Goal: Task Accomplishment & Management: Use online tool/utility

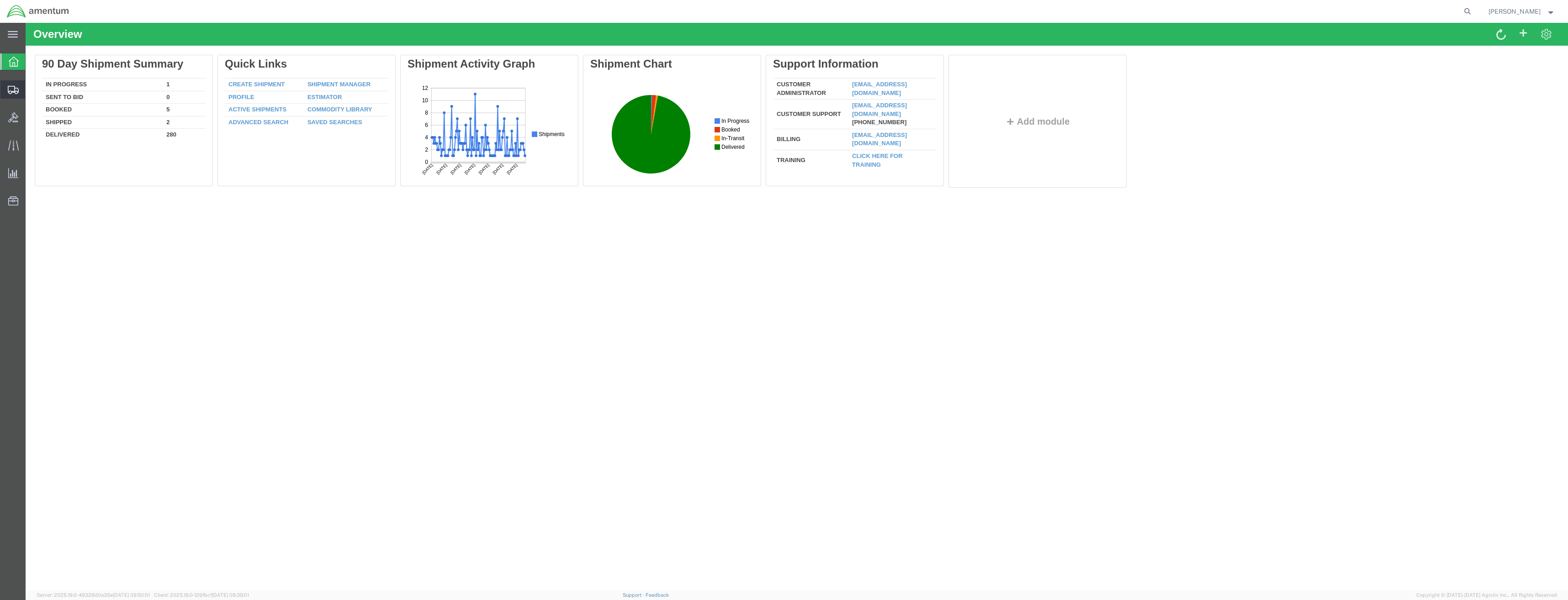
drag, startPoint x: 10, startPoint y: 91, endPoint x: 14, endPoint y: 96, distance: 6.4
click at [10, 91] on icon at bounding box center [13, 90] width 11 height 9
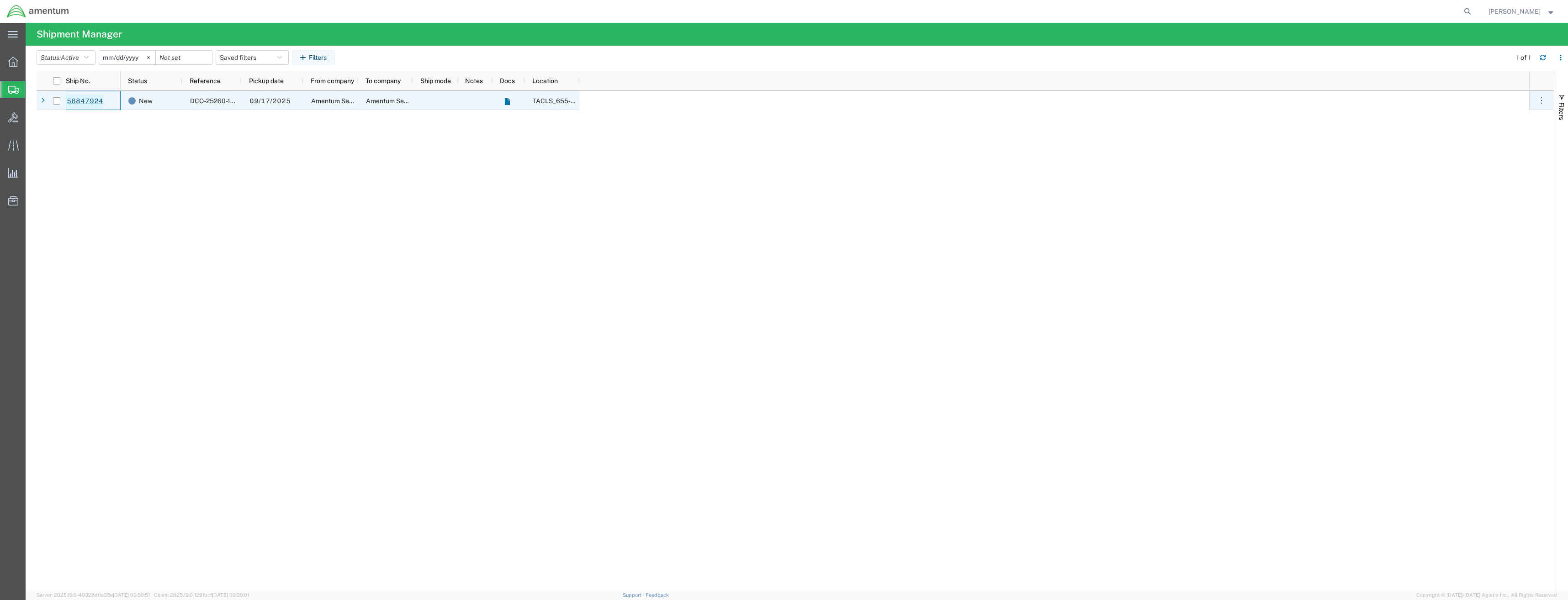
click at [78, 99] on link "56847924" at bounding box center [85, 102] width 38 height 15
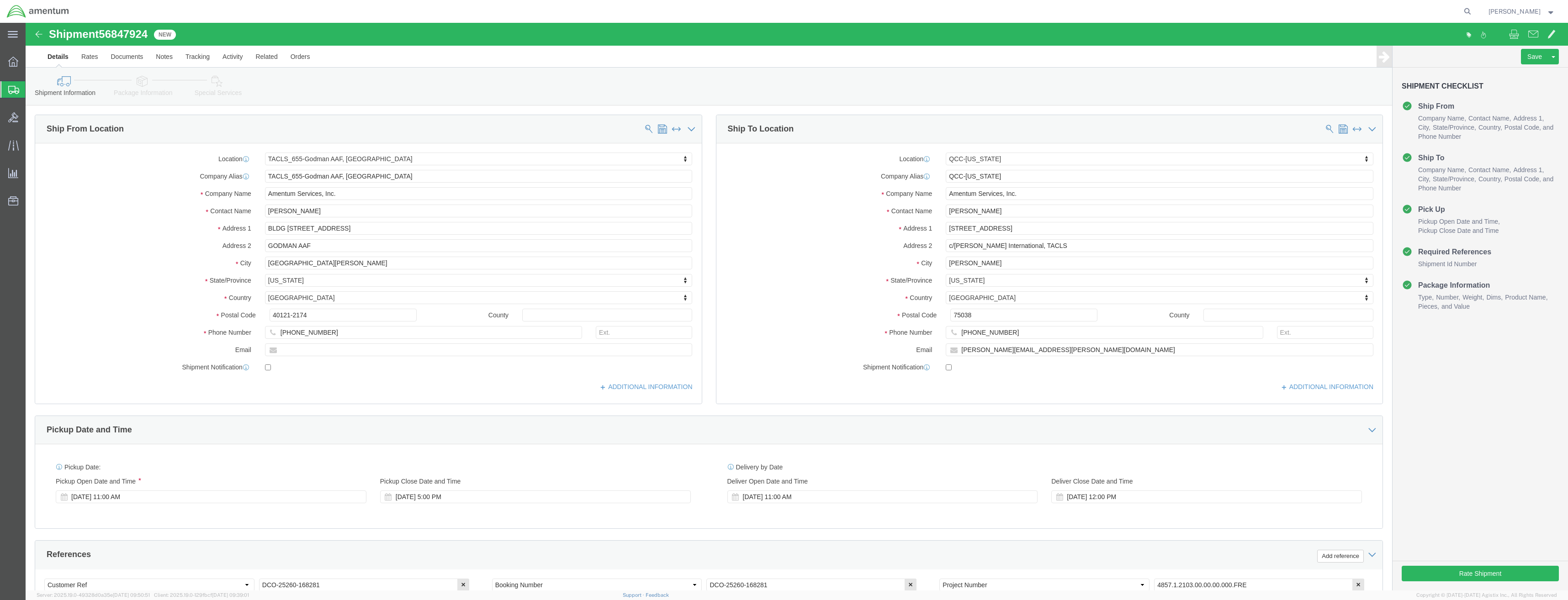
select select "42727"
select select "42668"
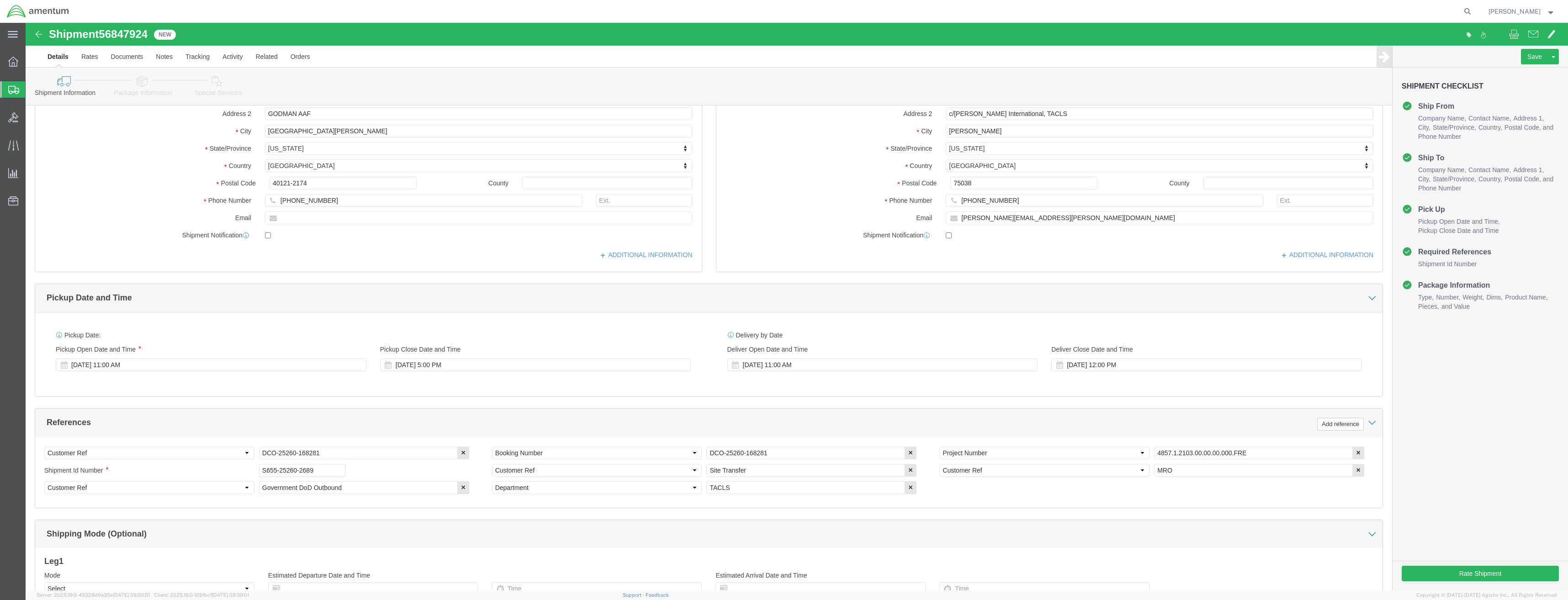
scroll to position [137, 0]
click button "Rate Shipment"
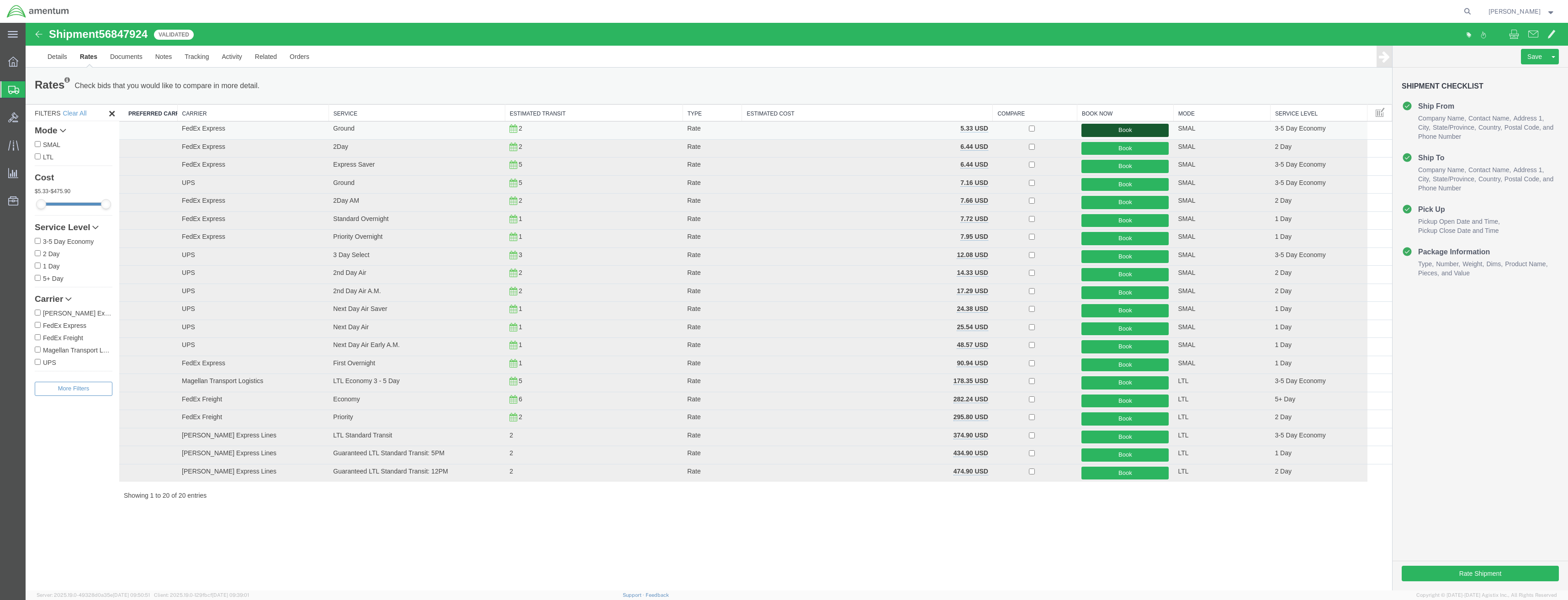
click at [1151, 131] on button "Book" at bounding box center [1125, 130] width 87 height 13
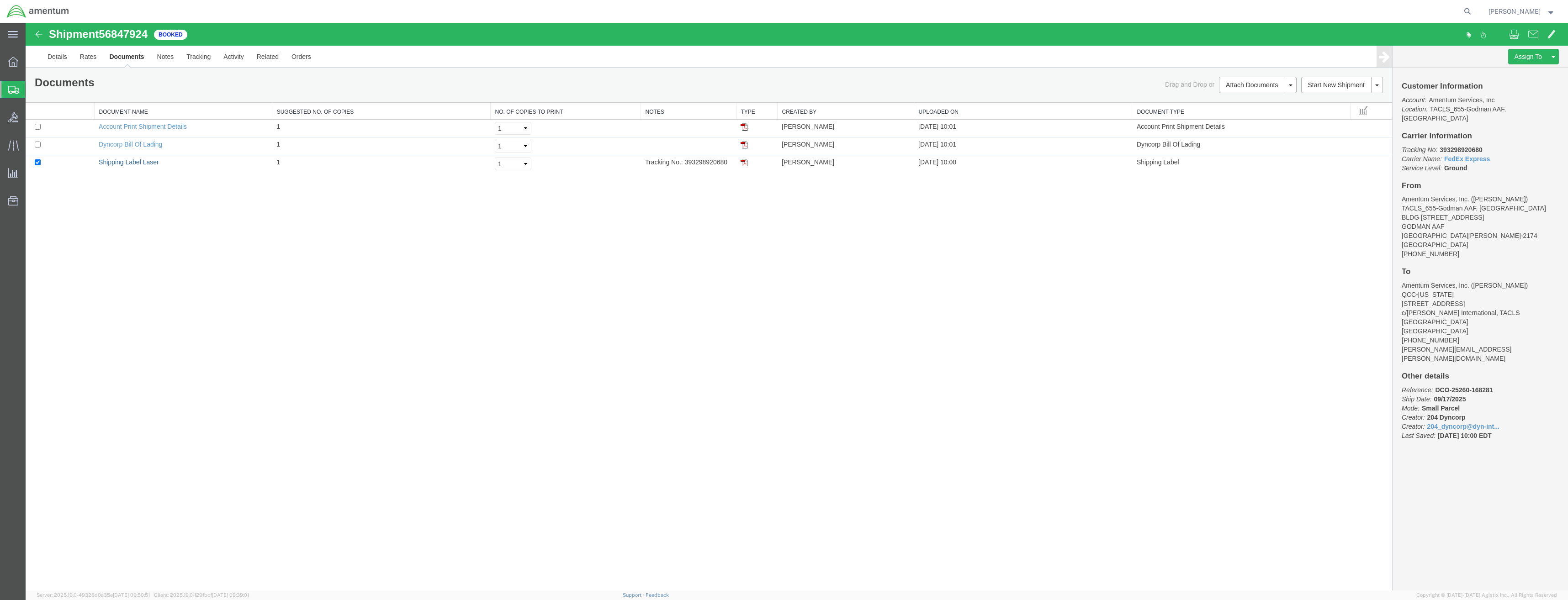
drag, startPoint x: 128, startPoint y: 164, endPoint x: 440, endPoint y: 290, distance: 336.5
click at [128, 164] on link "Shipping Label Laser" at bounding box center [128, 162] width 60 height 7
click at [41, 55] on link "Details" at bounding box center [57, 57] width 32 height 22
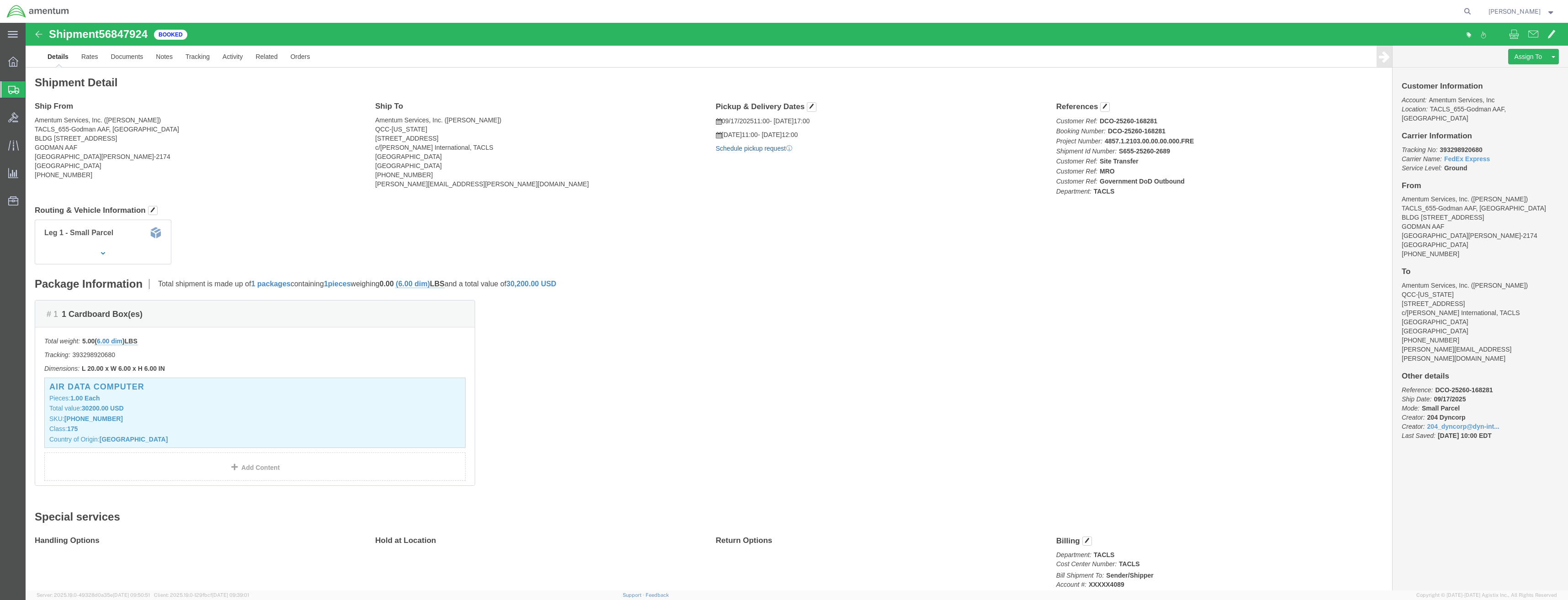
click link "Schedule pickup request"
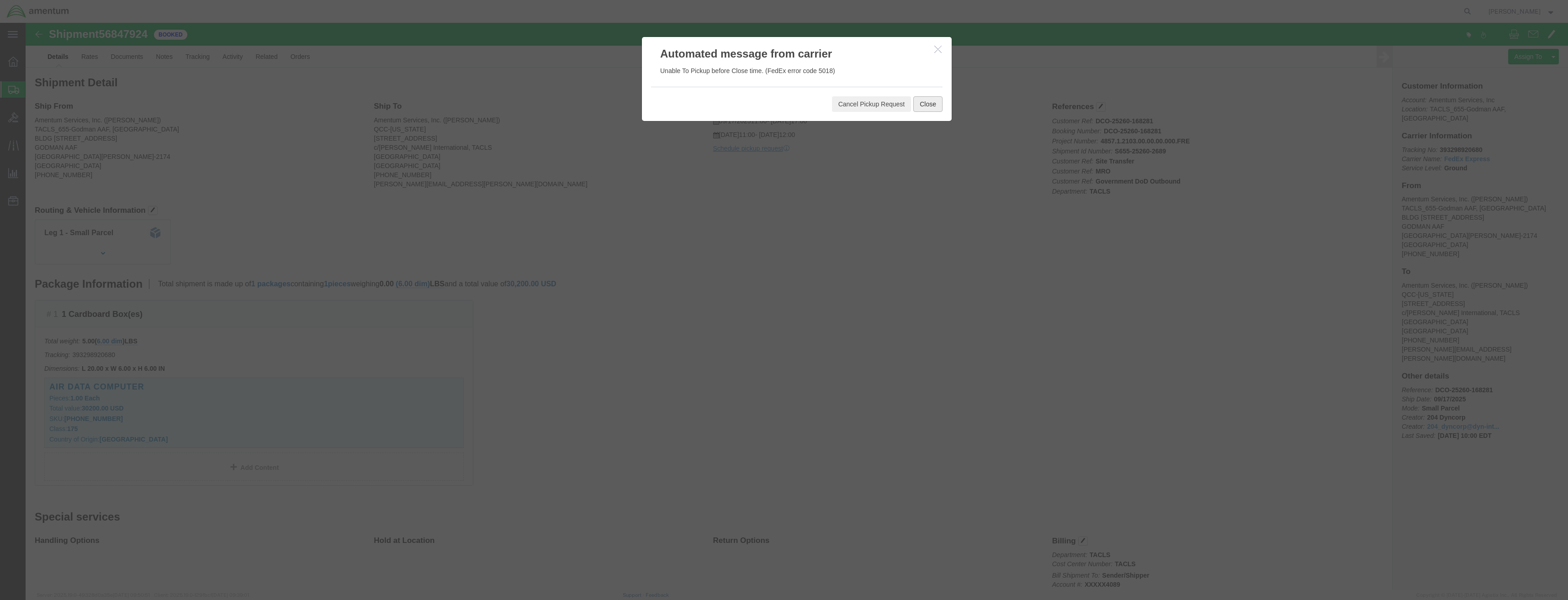
click button "Close"
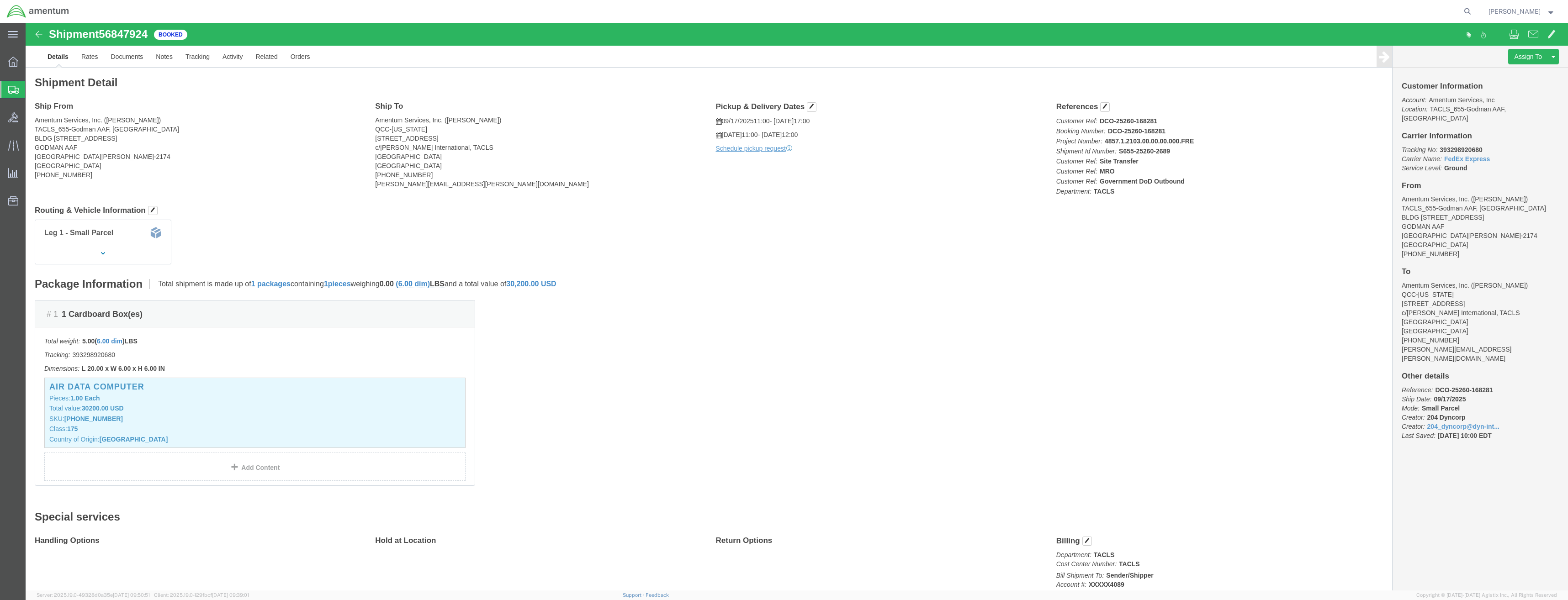
click h4 "Pickup & Delivery Dates"
click span "button"
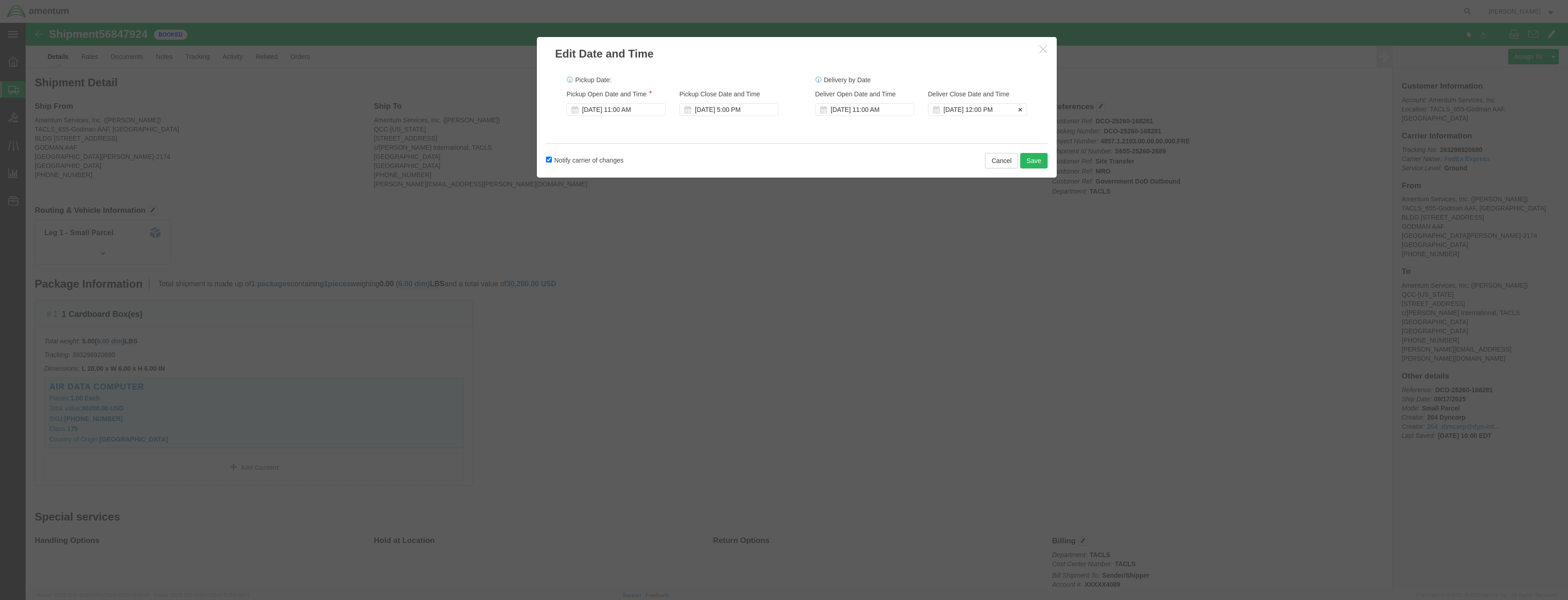
click div "[DATE] 12:00 PM"
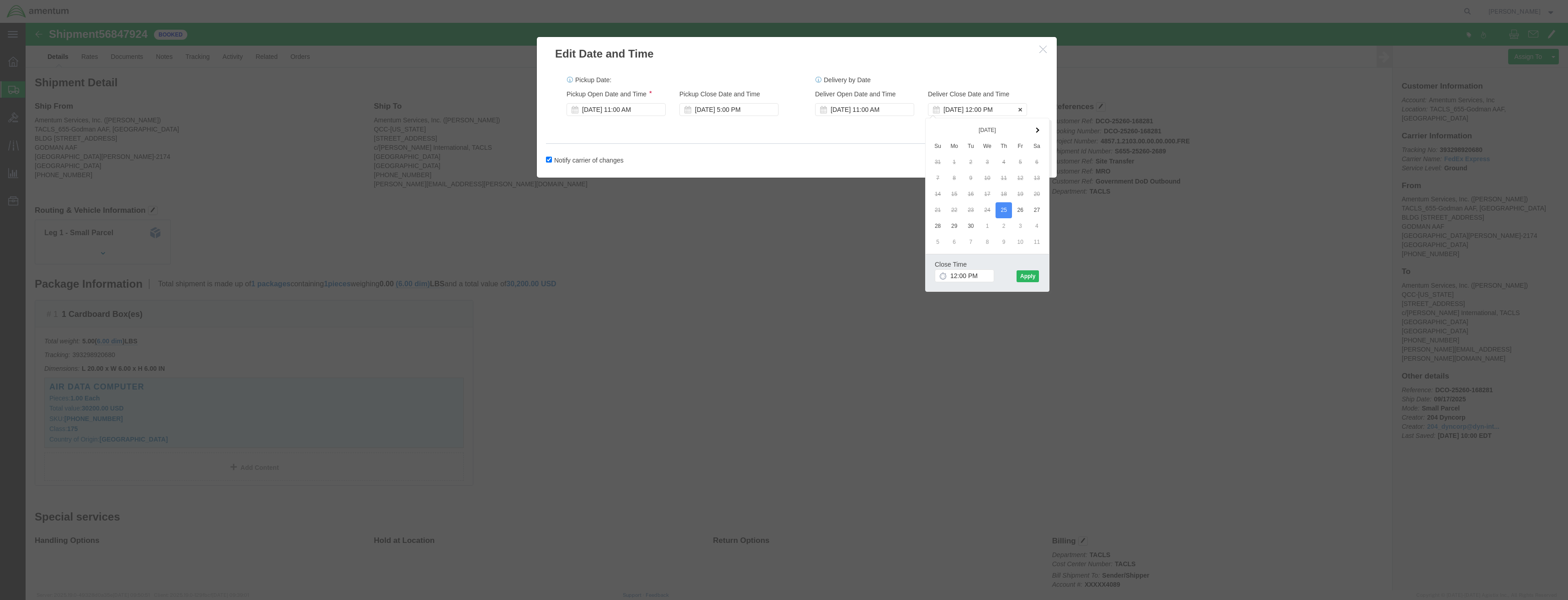
click div "[DATE] 12:00 PM"
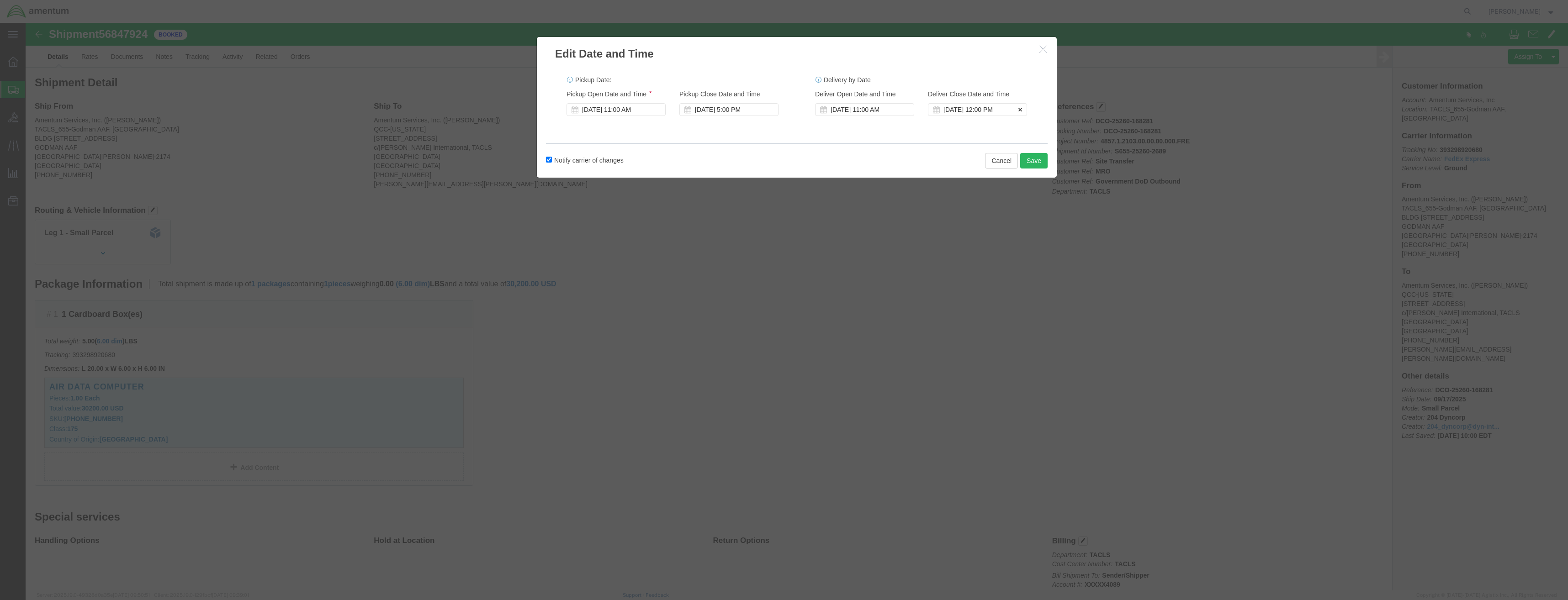
click div "[DATE] 12:00 PM"
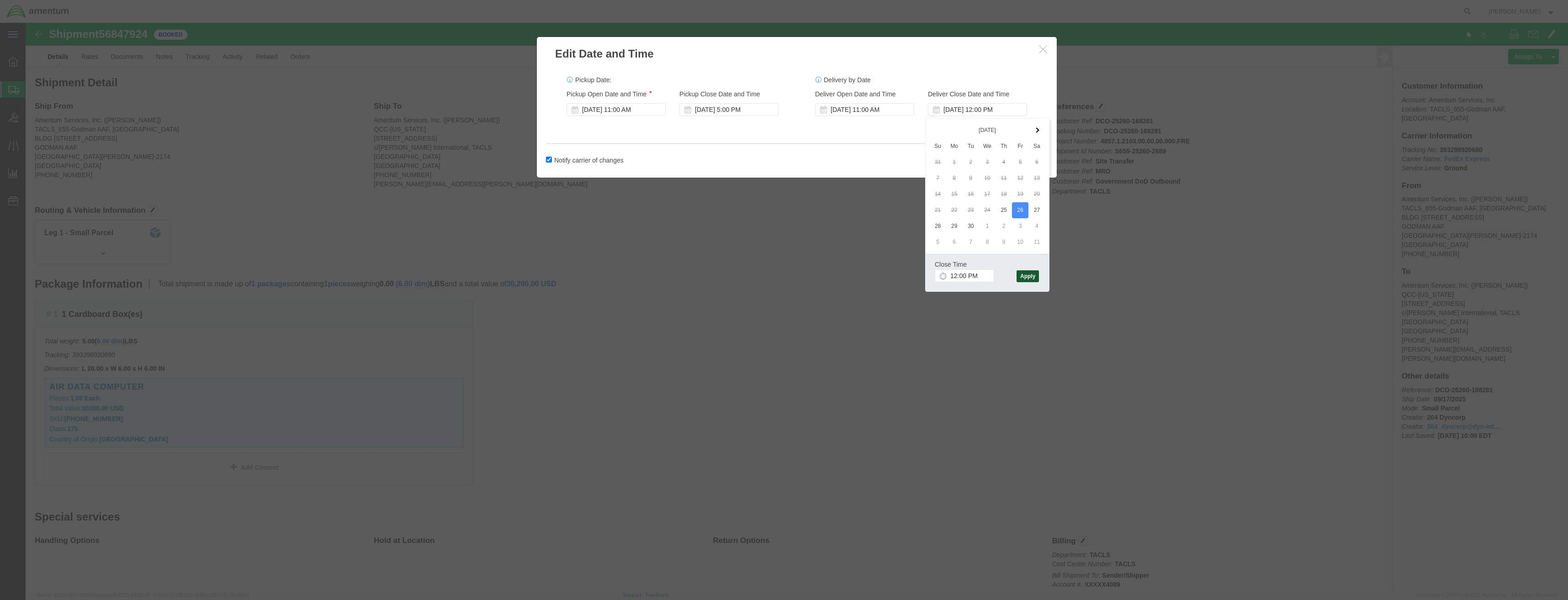
click button "Apply"
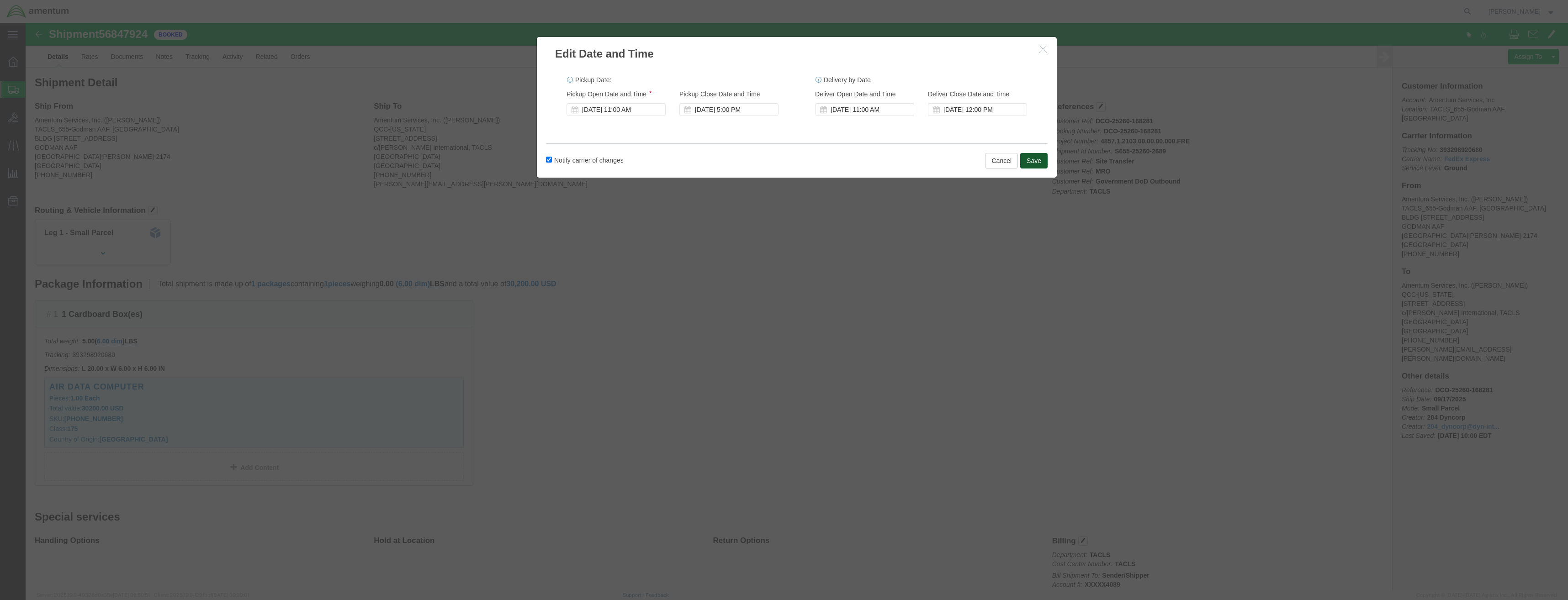
click button "Save"
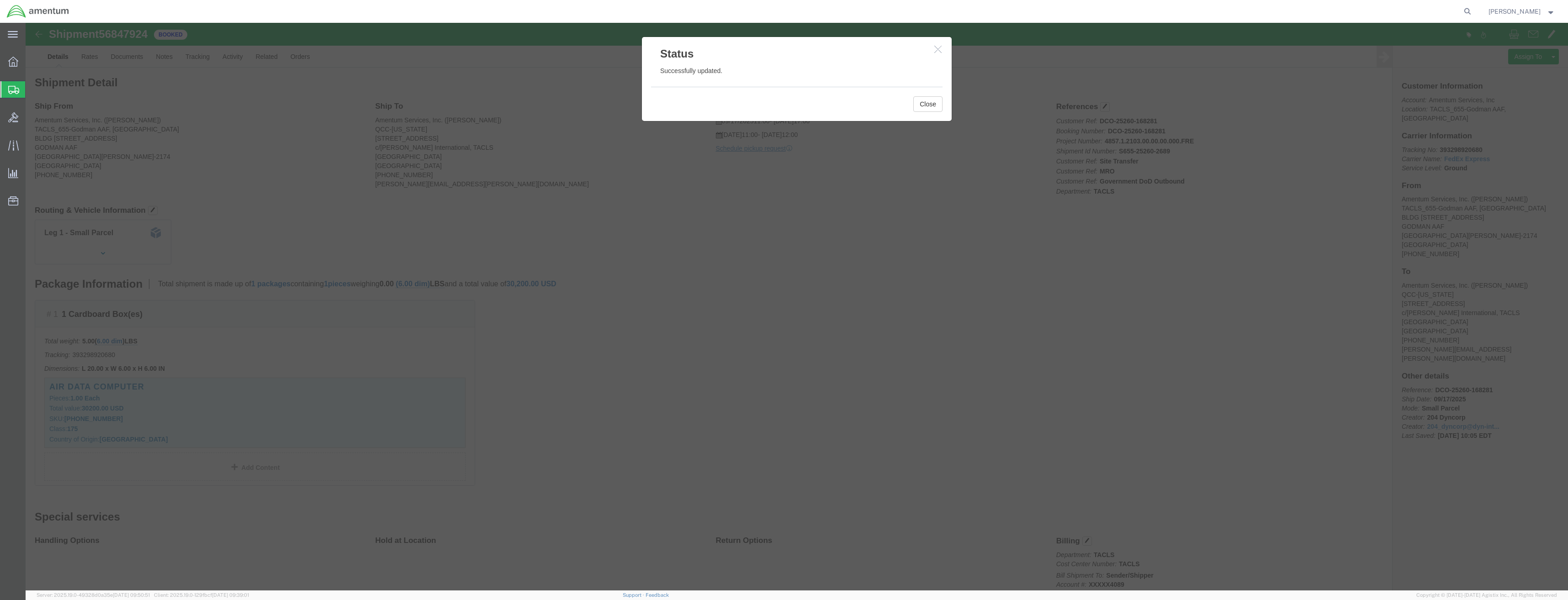
click div
click button "Close"
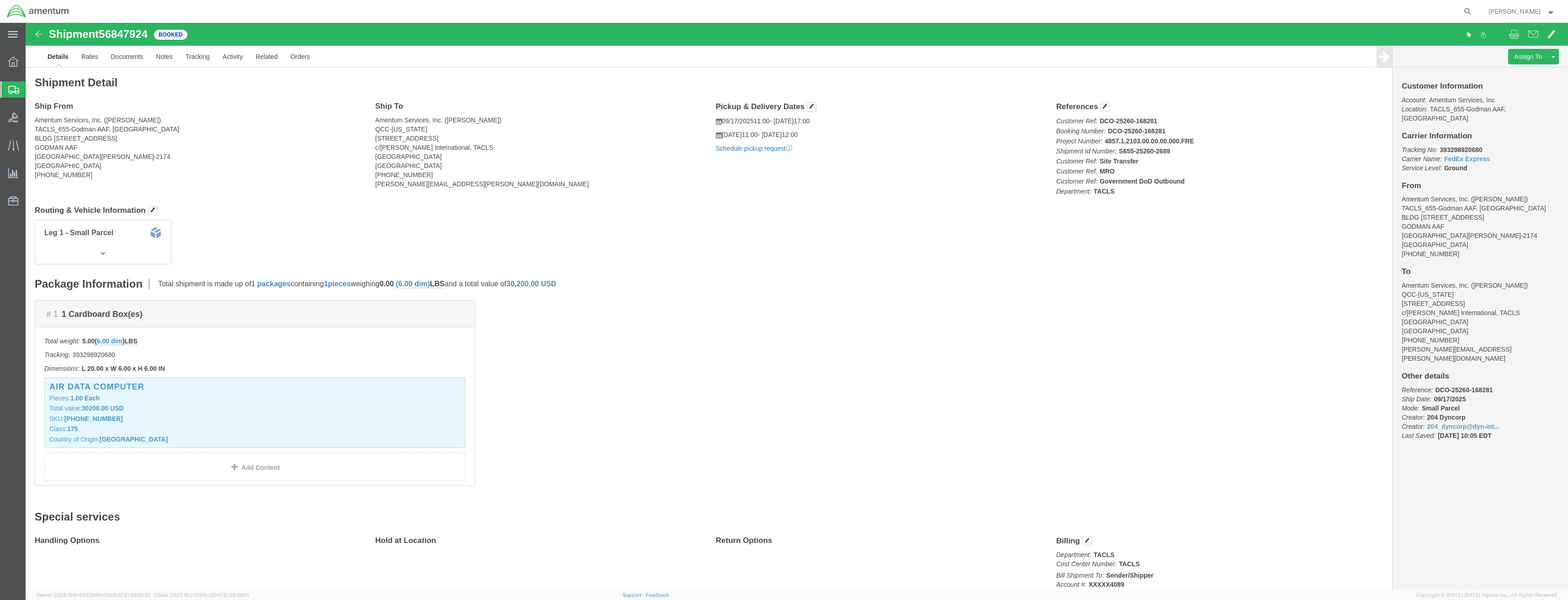
click link "Schedule pickup request"
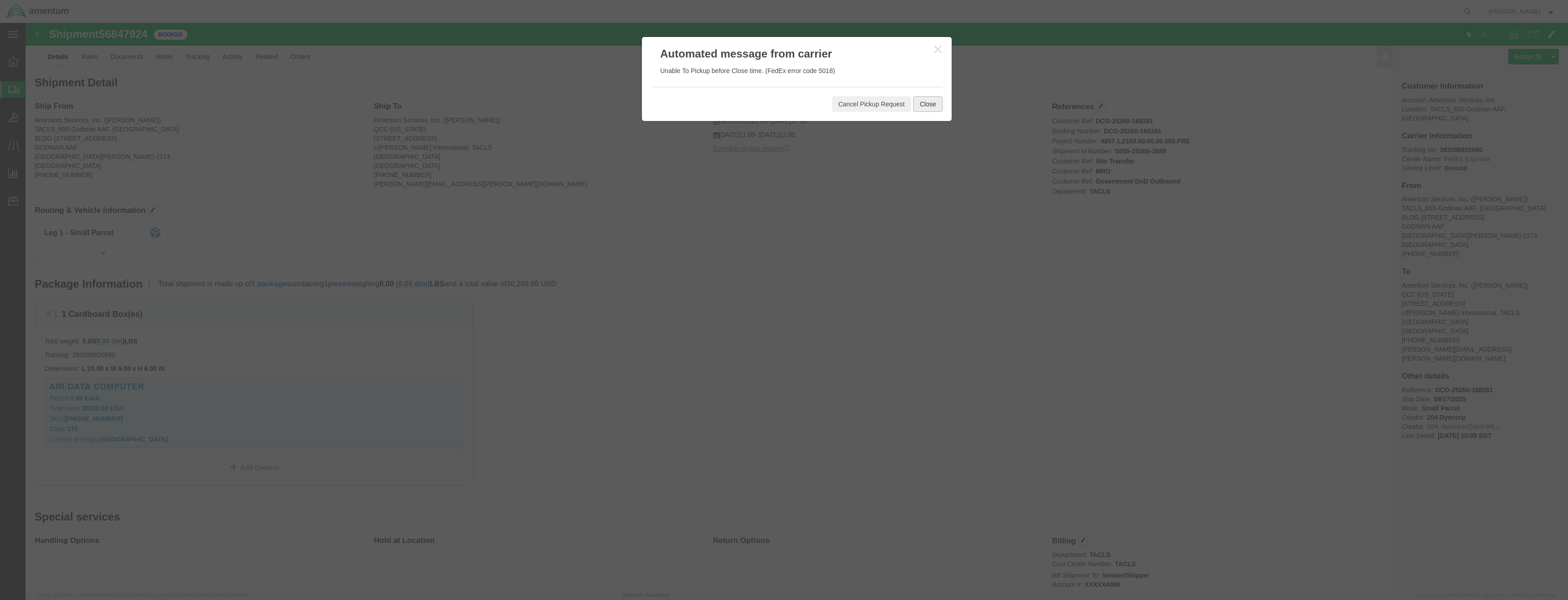
click button "Close"
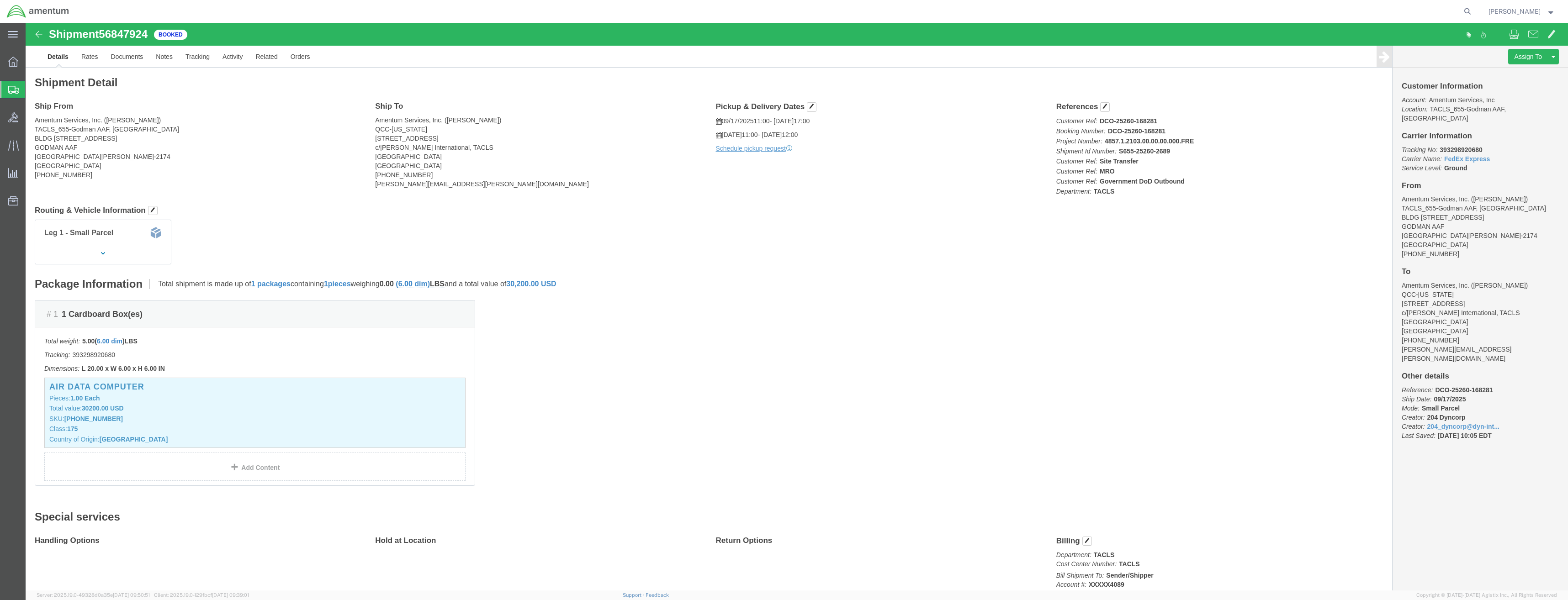
click at [21, 87] on div at bounding box center [13, 89] width 26 height 16
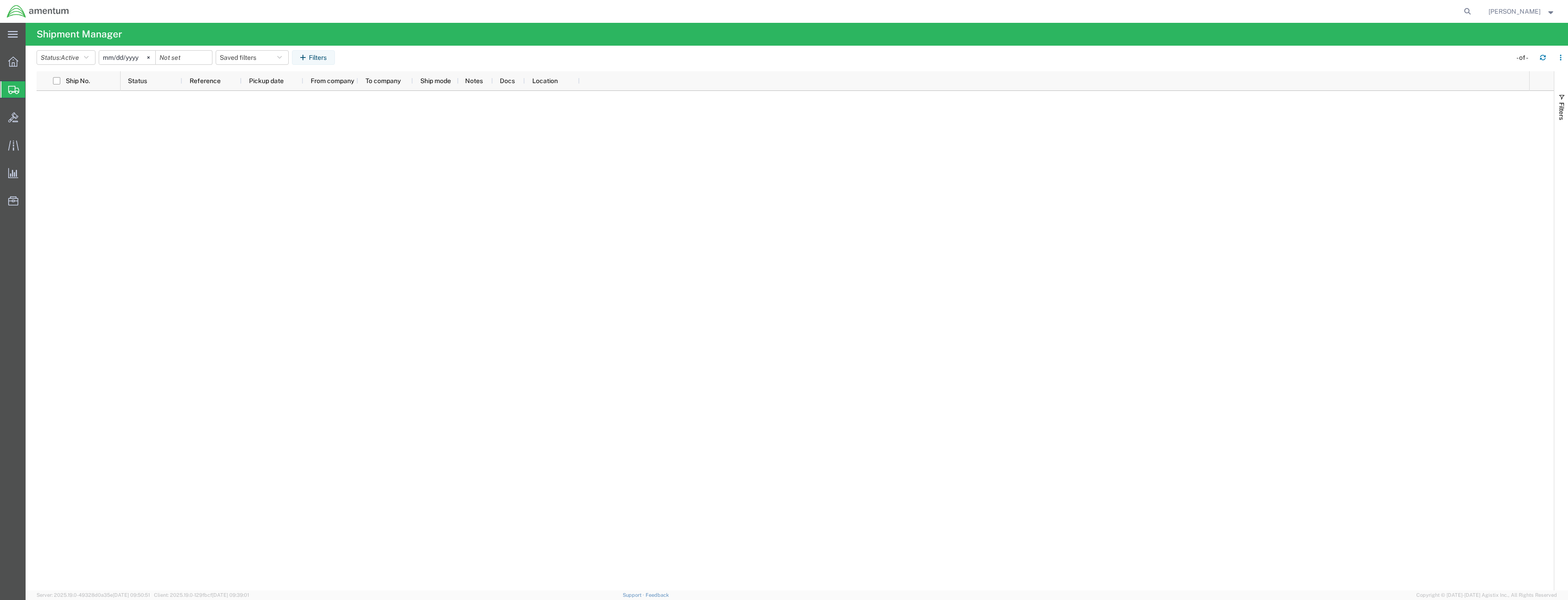
click at [12, 92] on icon at bounding box center [14, 90] width 11 height 9
click at [7, 62] on div at bounding box center [13, 61] width 26 height 18
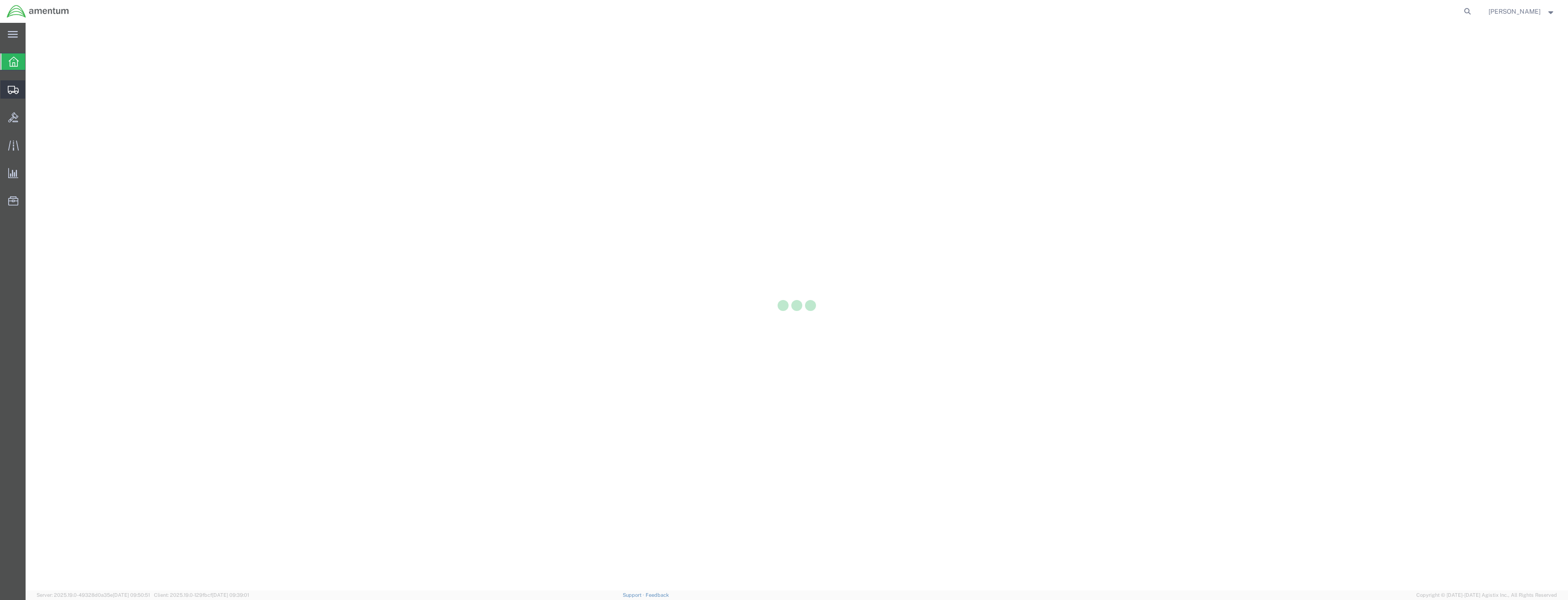
click at [10, 86] on icon at bounding box center [13, 90] width 11 height 9
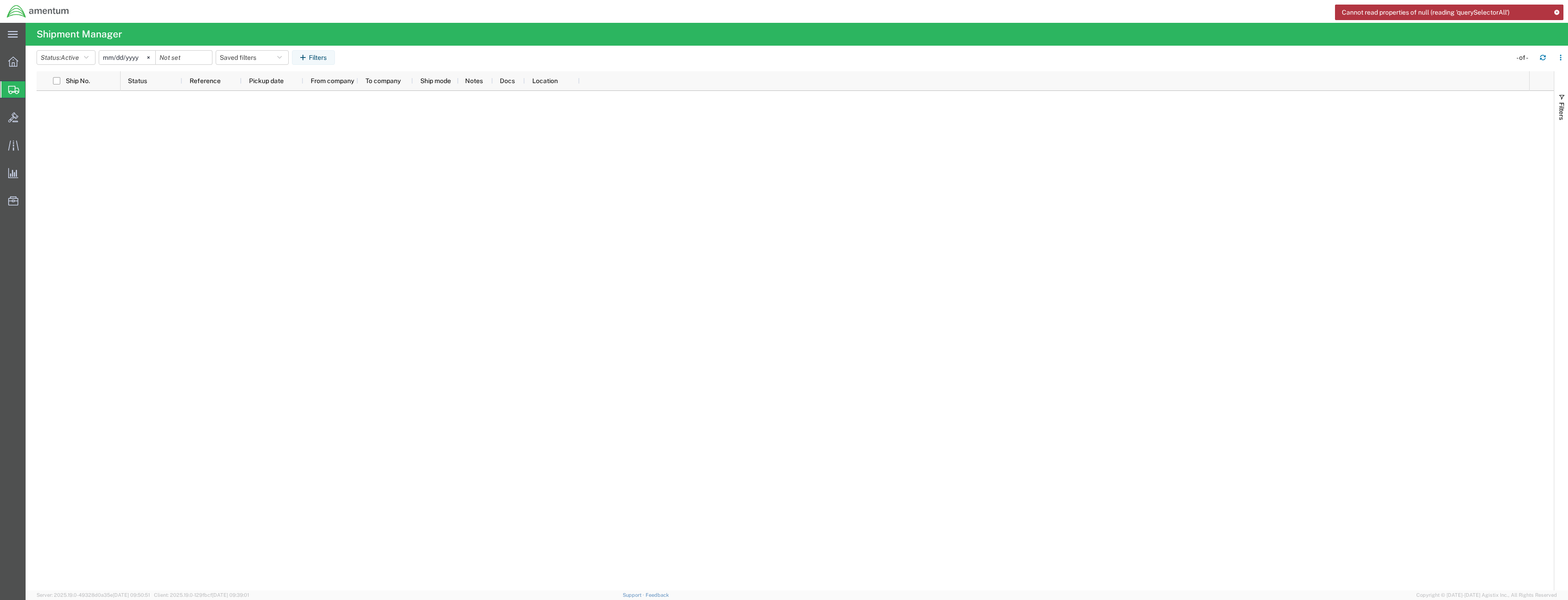
click at [9, 90] on icon at bounding box center [14, 90] width 11 height 9
click at [12, 65] on icon at bounding box center [13, 61] width 10 height 10
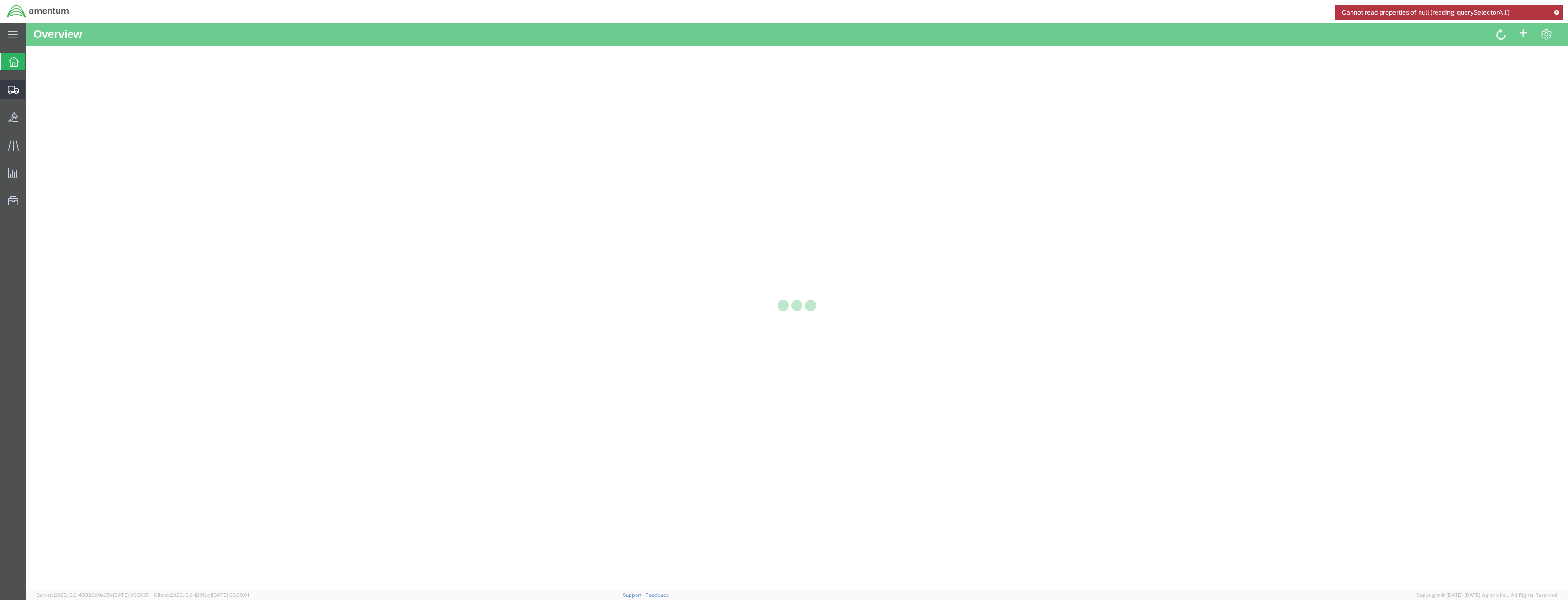
click at [12, 88] on icon at bounding box center [13, 90] width 11 height 9
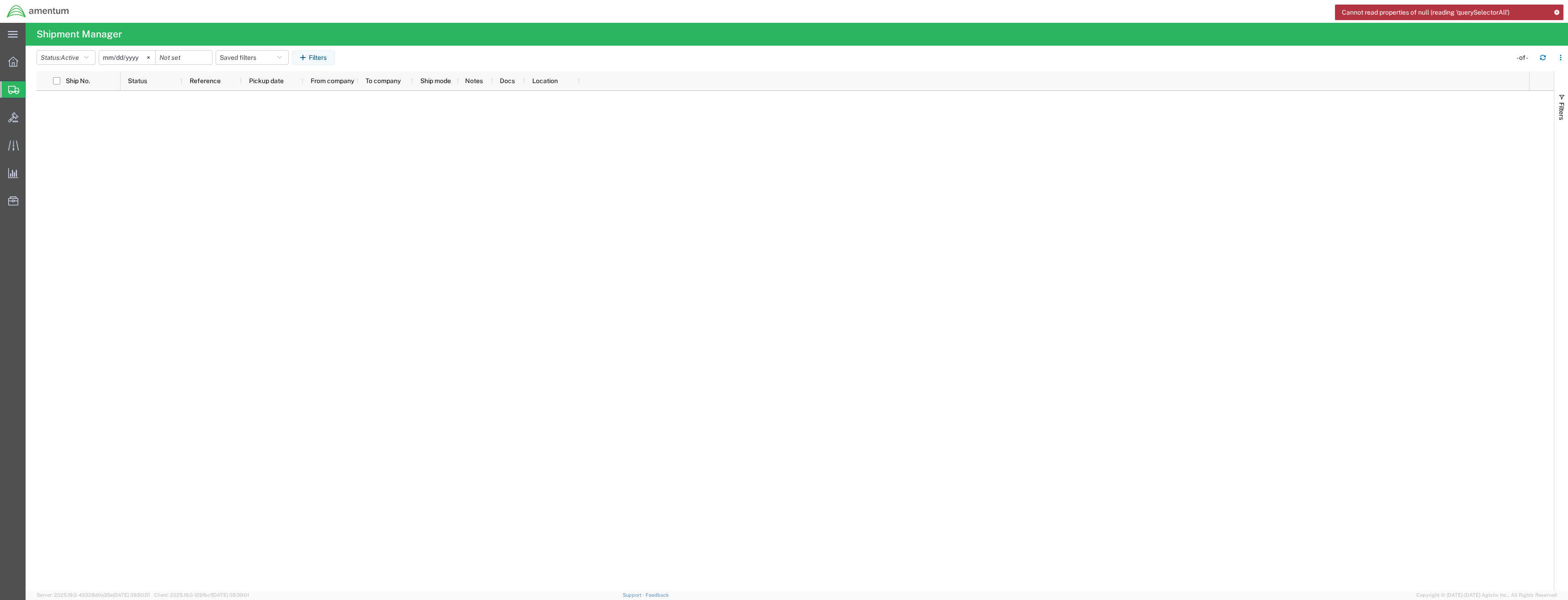
click at [12, 89] on icon at bounding box center [14, 90] width 11 height 9
click at [276, 273] on div at bounding box center [825, 340] width 1409 height 500
click at [16, 65] on icon at bounding box center [13, 61] width 10 height 10
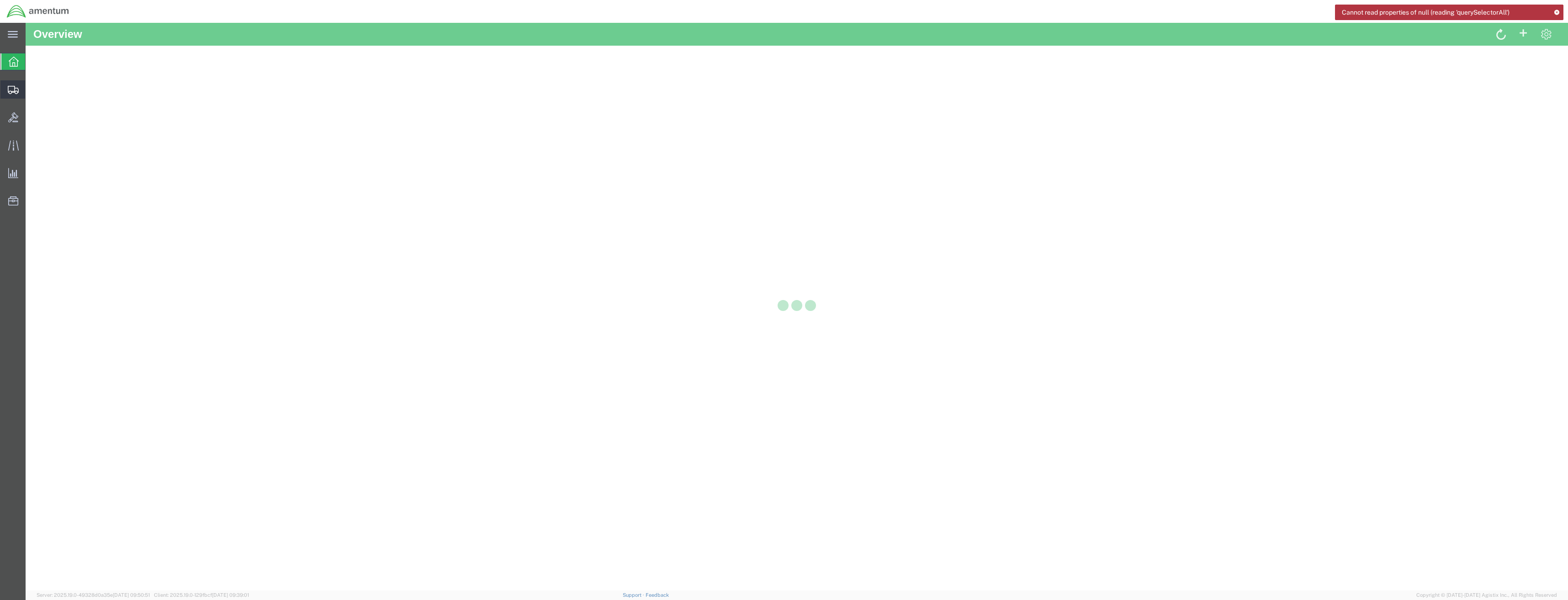
click at [12, 88] on icon at bounding box center [13, 90] width 11 height 9
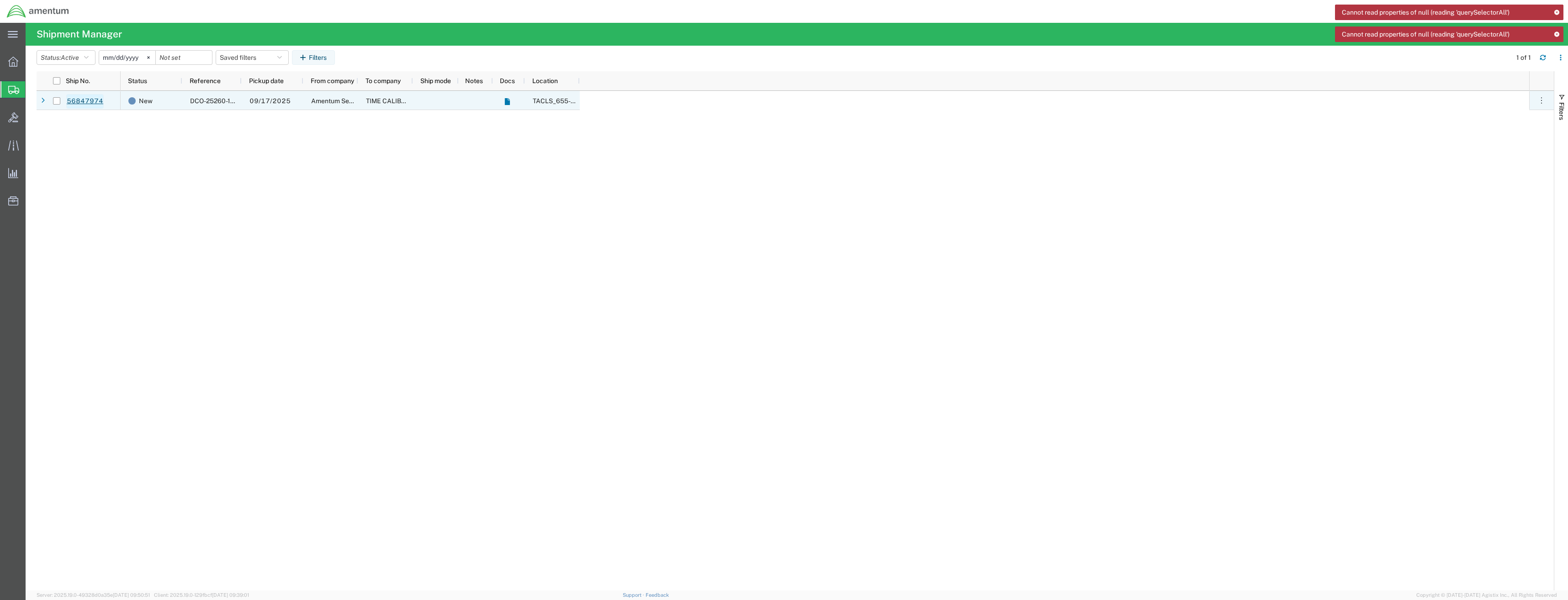
click at [93, 104] on link "56847974" at bounding box center [85, 102] width 38 height 15
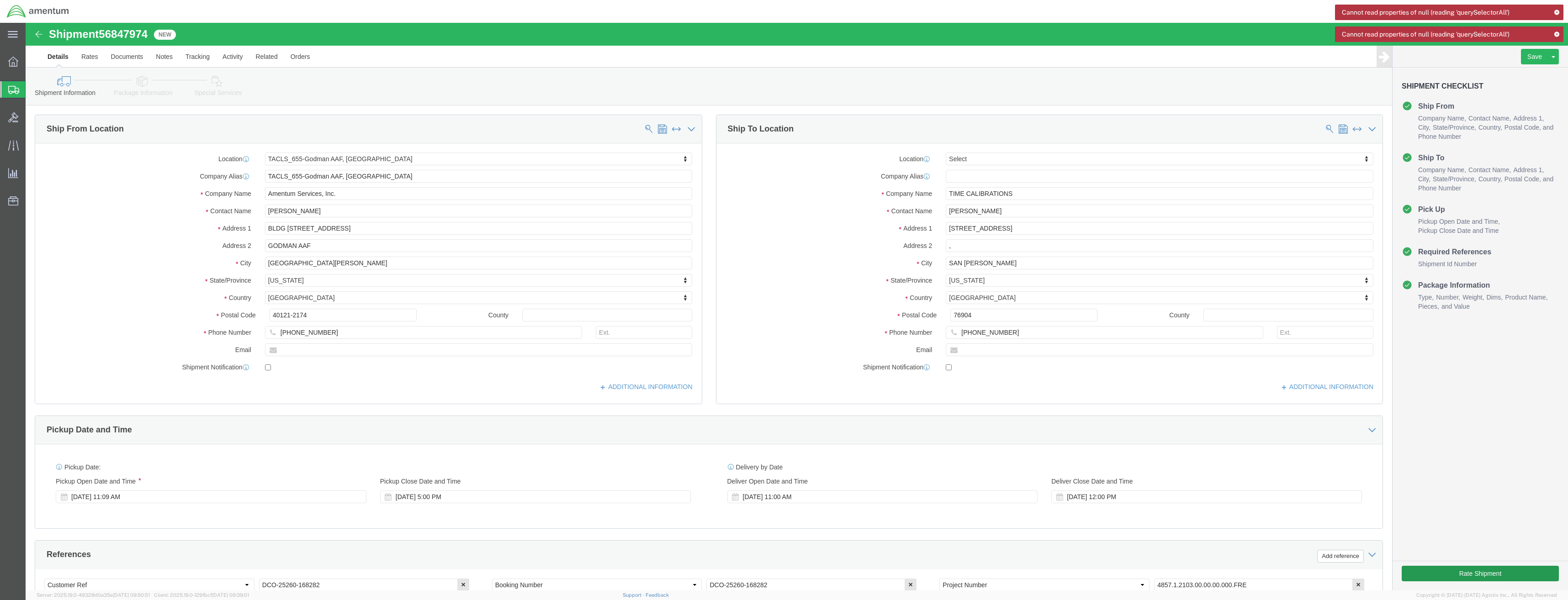
select select "42727"
select select
click button "Rate Shipment"
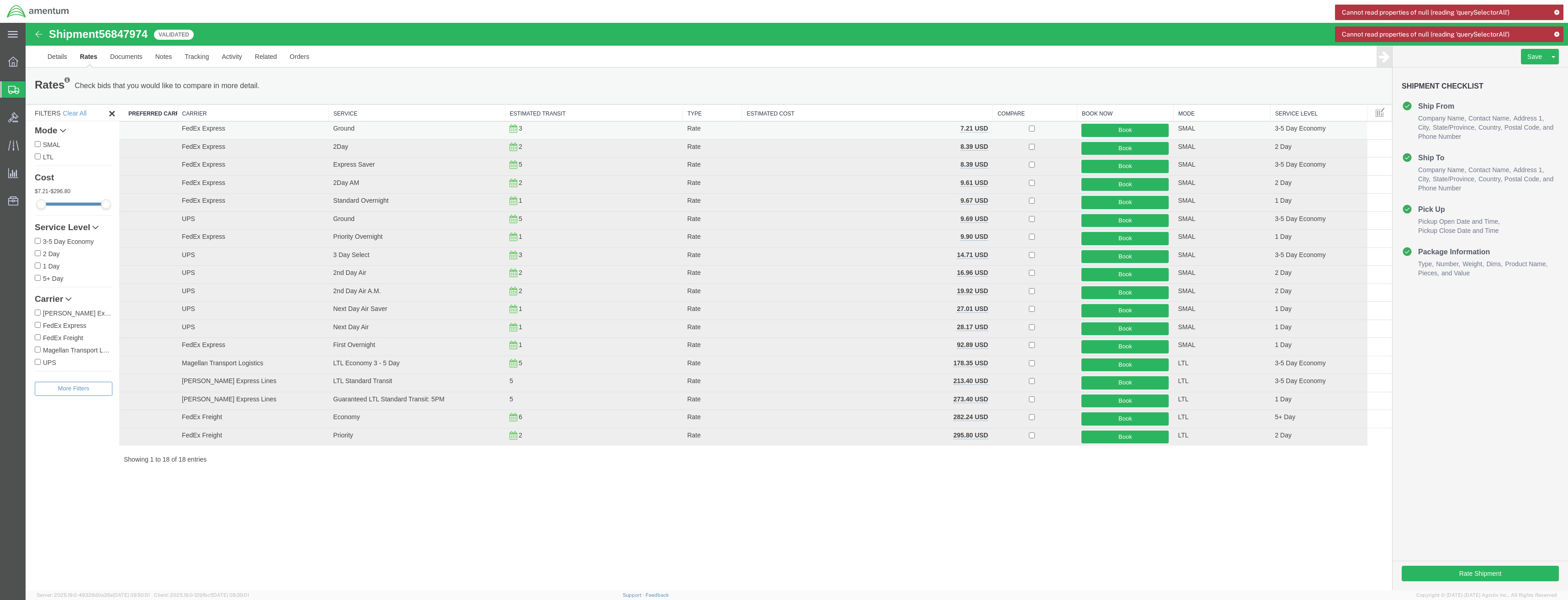
click at [582, 131] on td "3" at bounding box center [593, 131] width 178 height 18
click at [1117, 129] on button "Book" at bounding box center [1125, 130] width 87 height 13
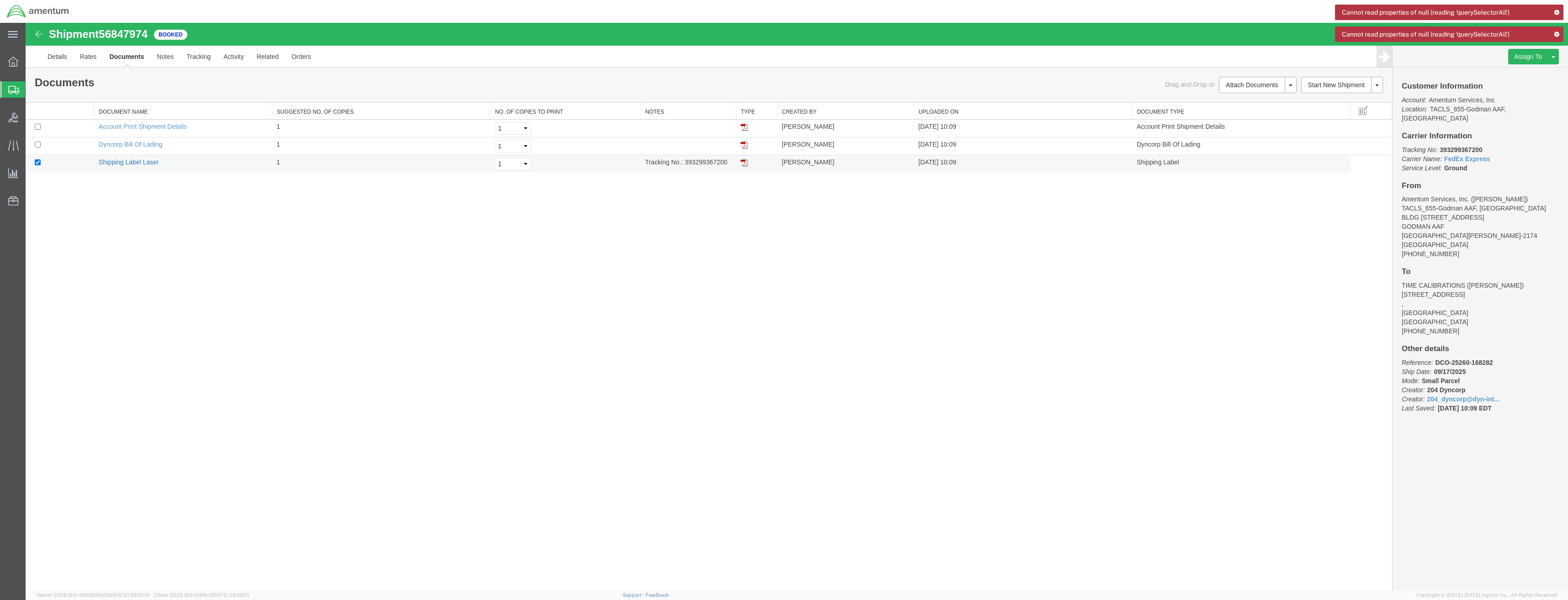
click at [114, 161] on link "Shipping Label Laser" at bounding box center [128, 162] width 60 height 7
click at [52, 54] on link "Details" at bounding box center [57, 57] width 32 height 22
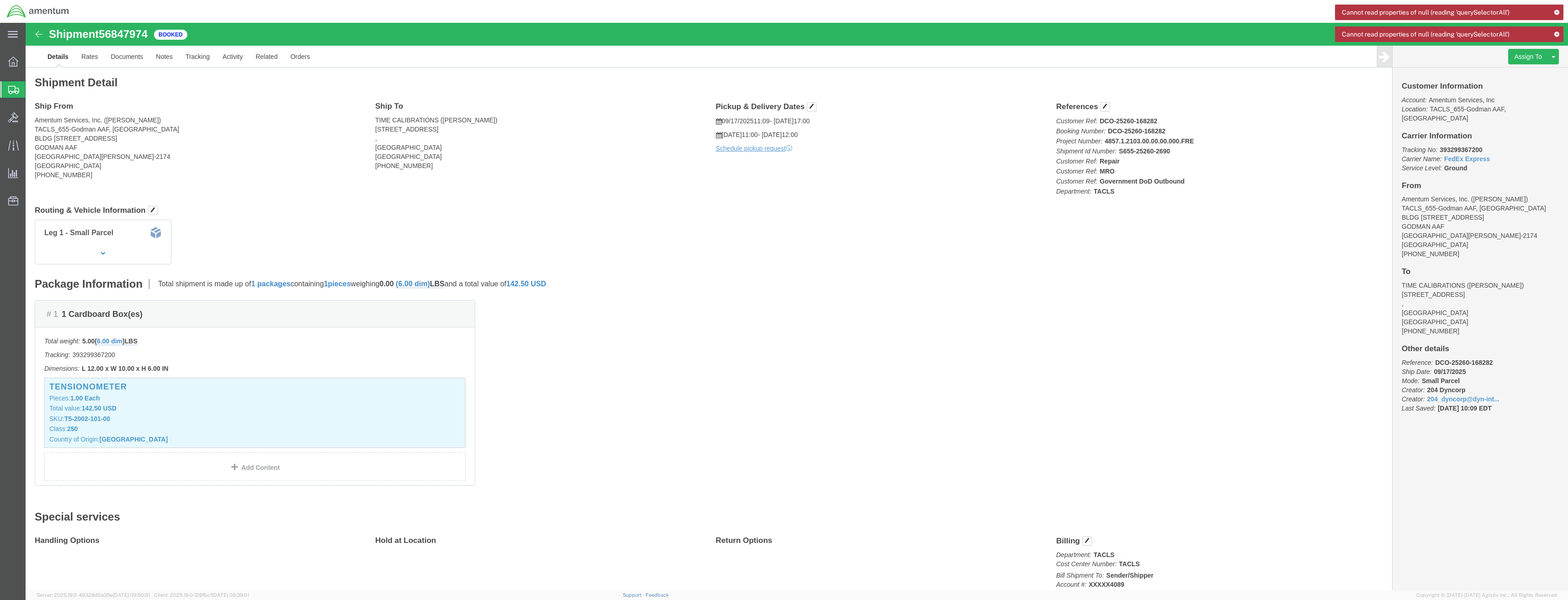
click at [1556, 12] on icon at bounding box center [1556, 12] width 7 height 5
click link "Schedule pickup request"
click div
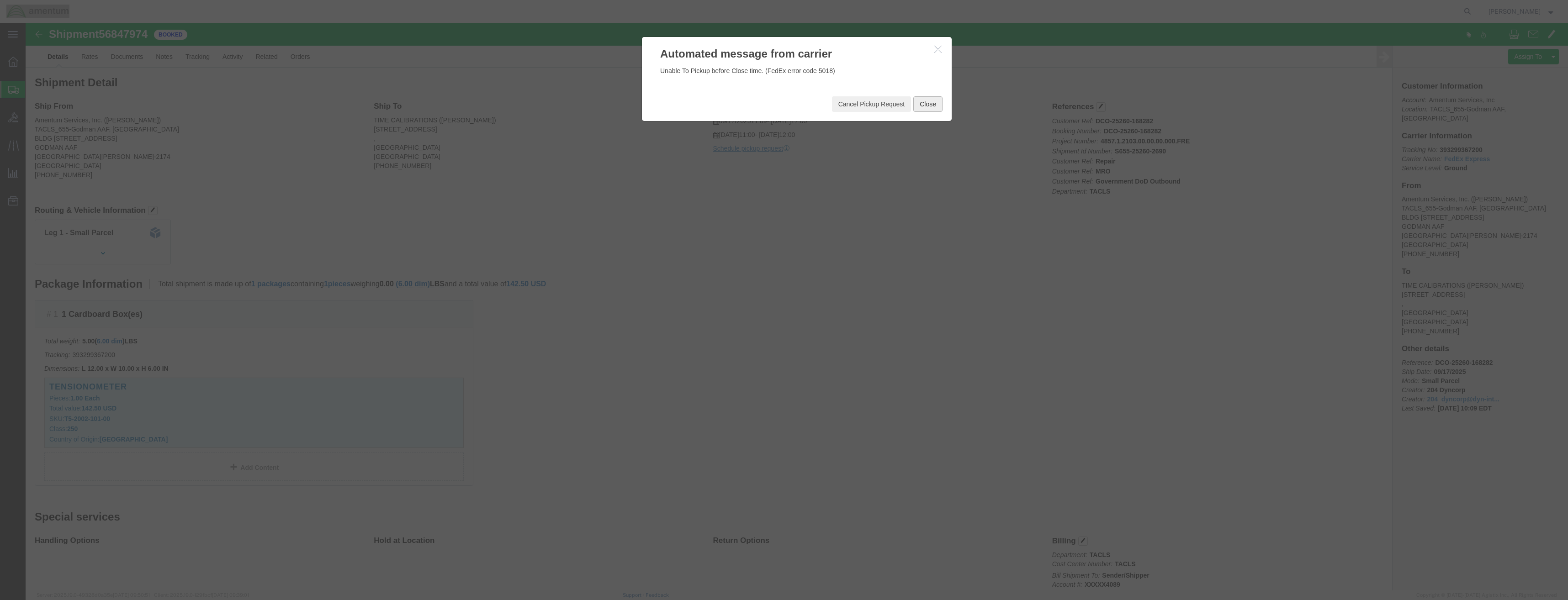
click button "Close"
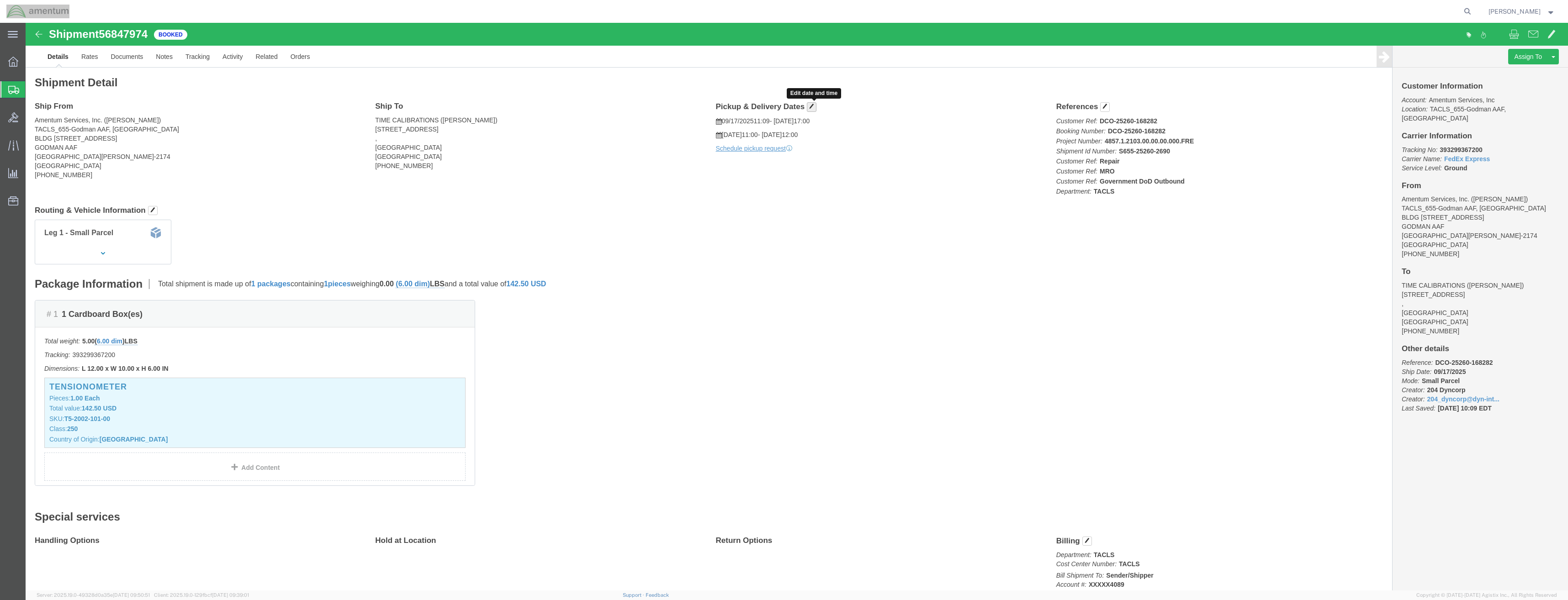
click span "button"
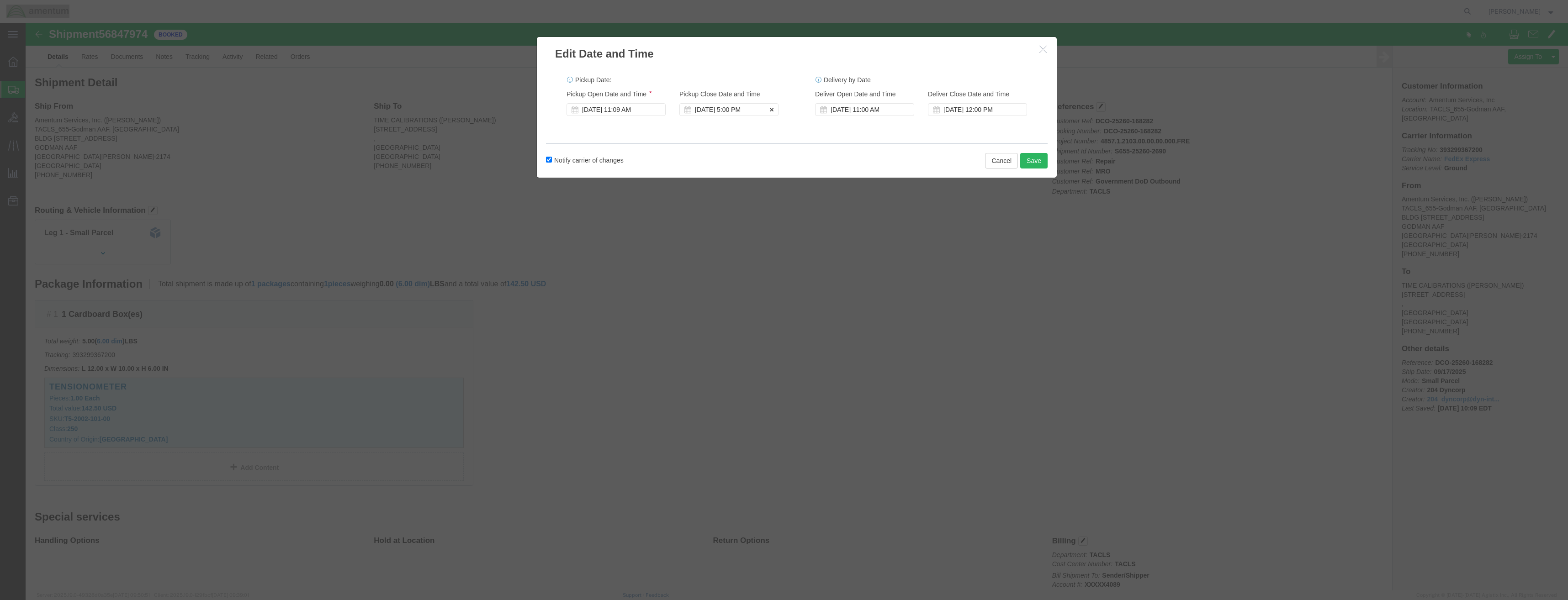
click div "[DATE] 5:00 PM"
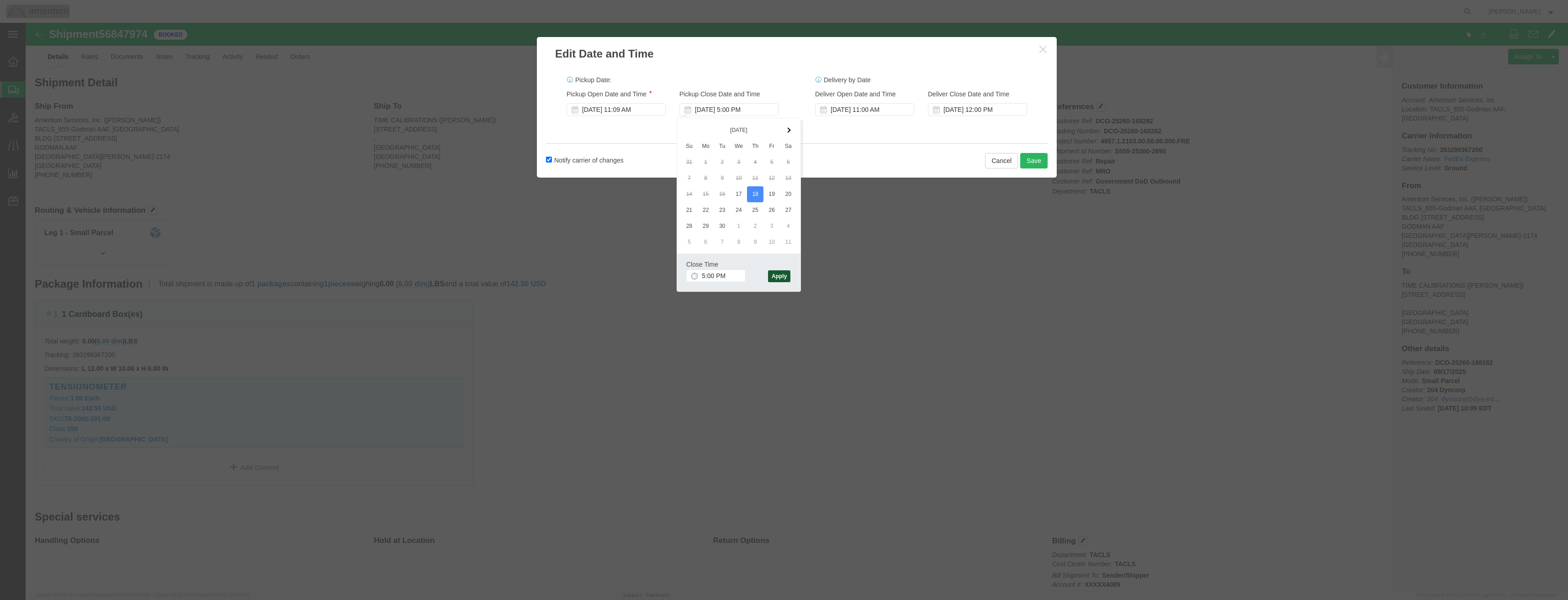
click button "Apply"
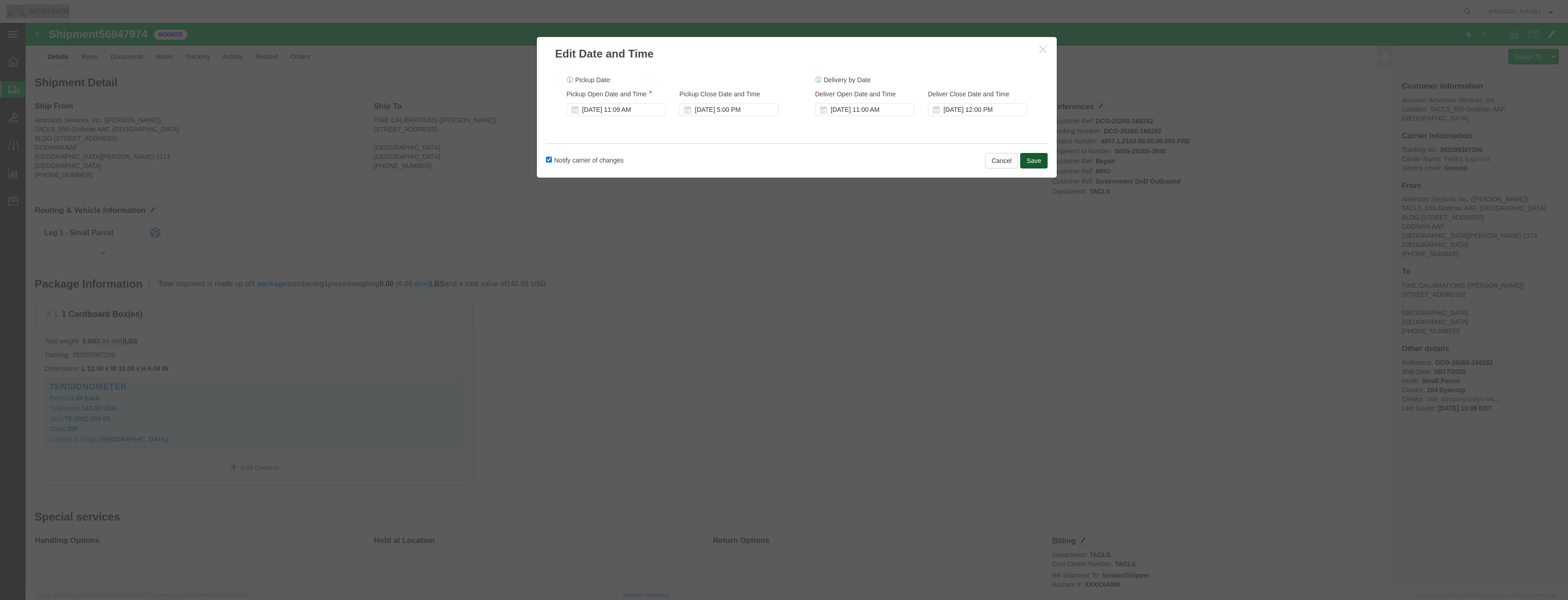
click button "Save"
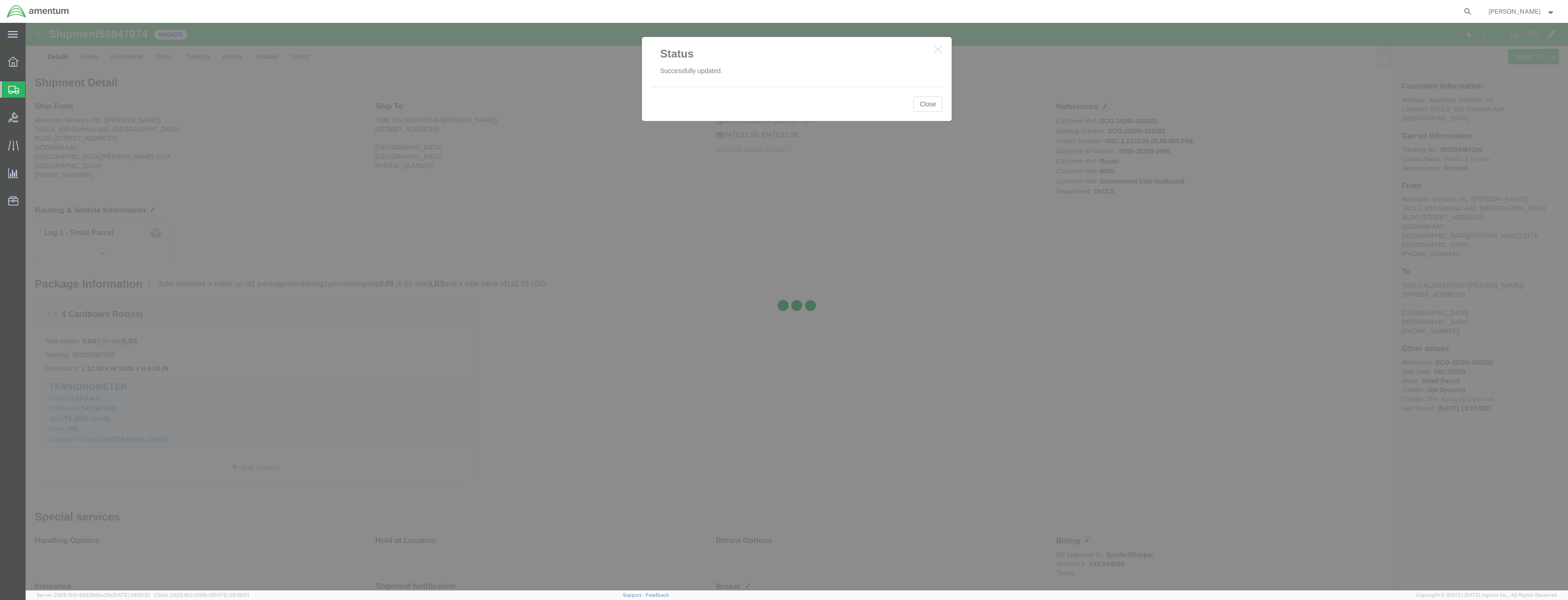
click at [922, 103] on div at bounding box center [797, 307] width 1542 height 568
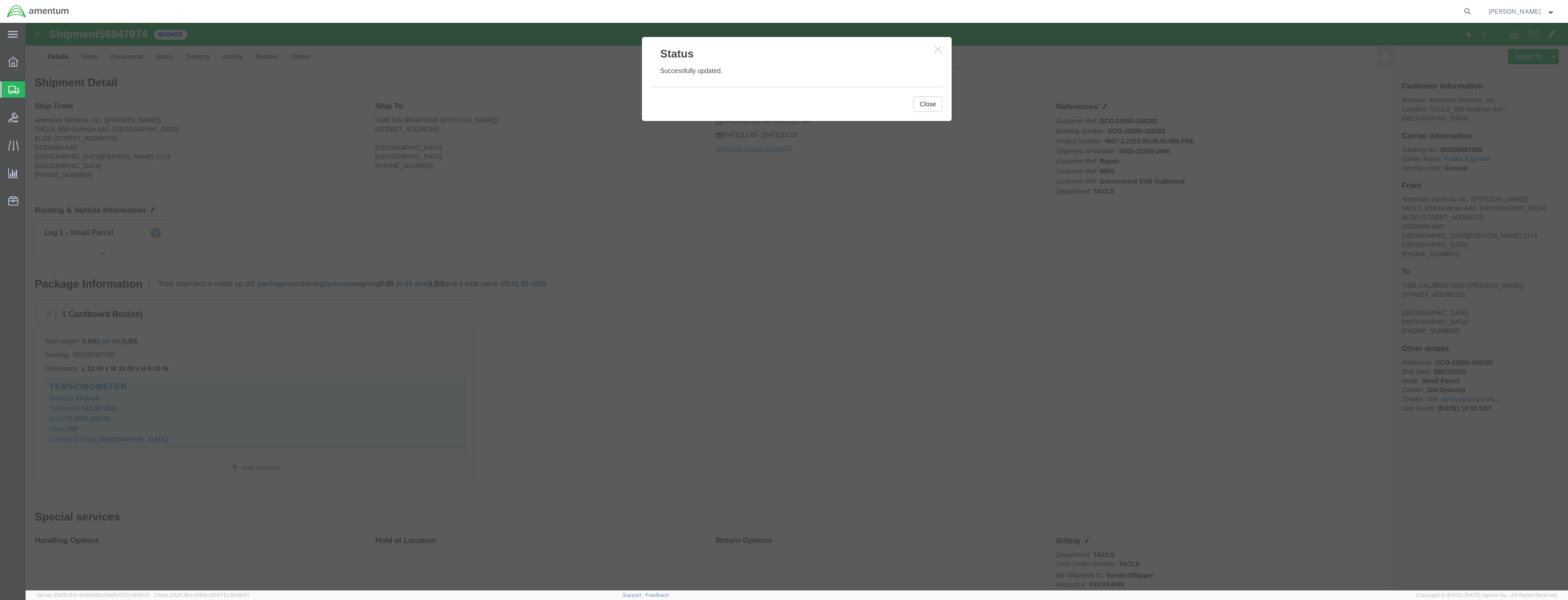
click div
click button "Close"
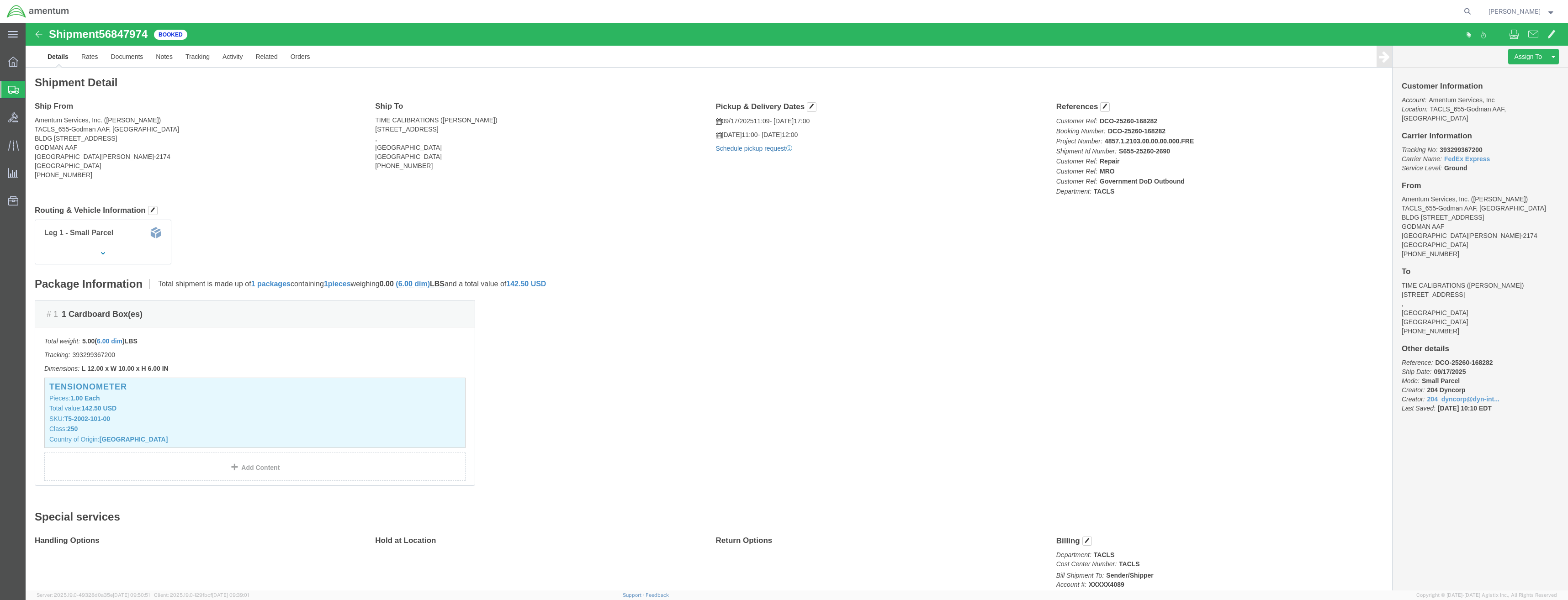
click link "Schedule pickup request"
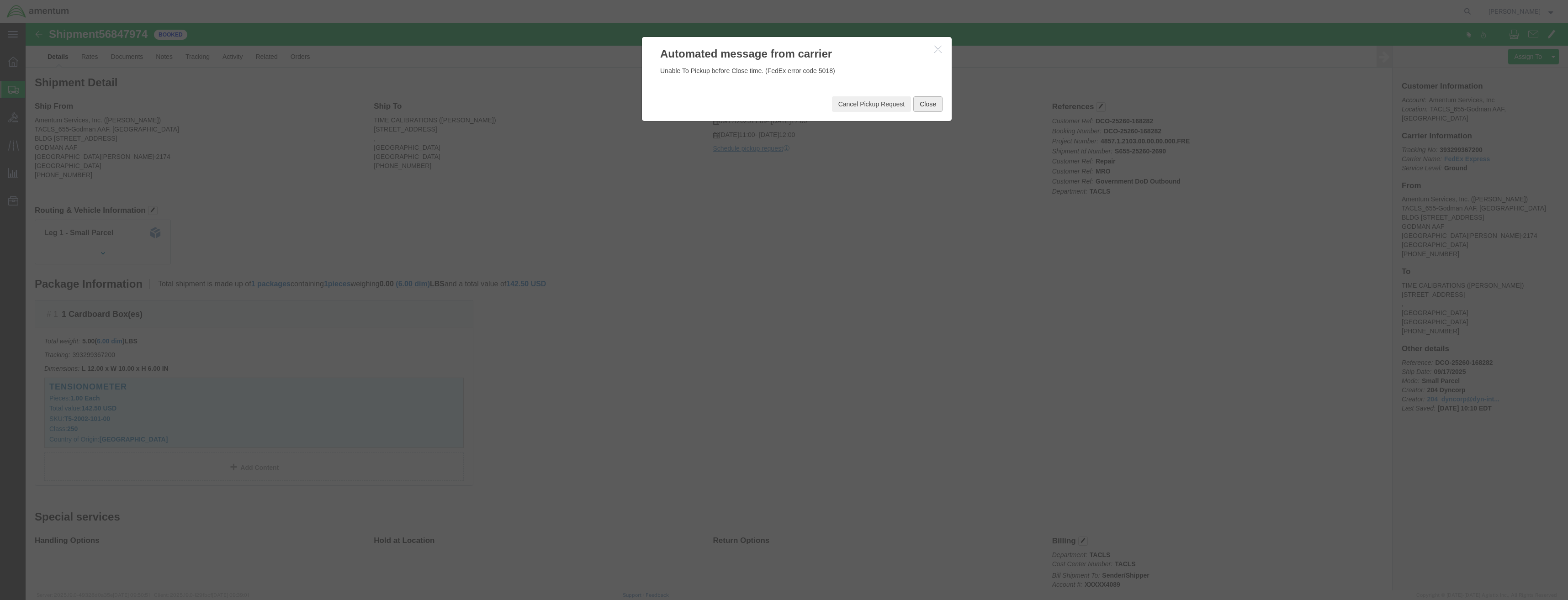
click button "Close"
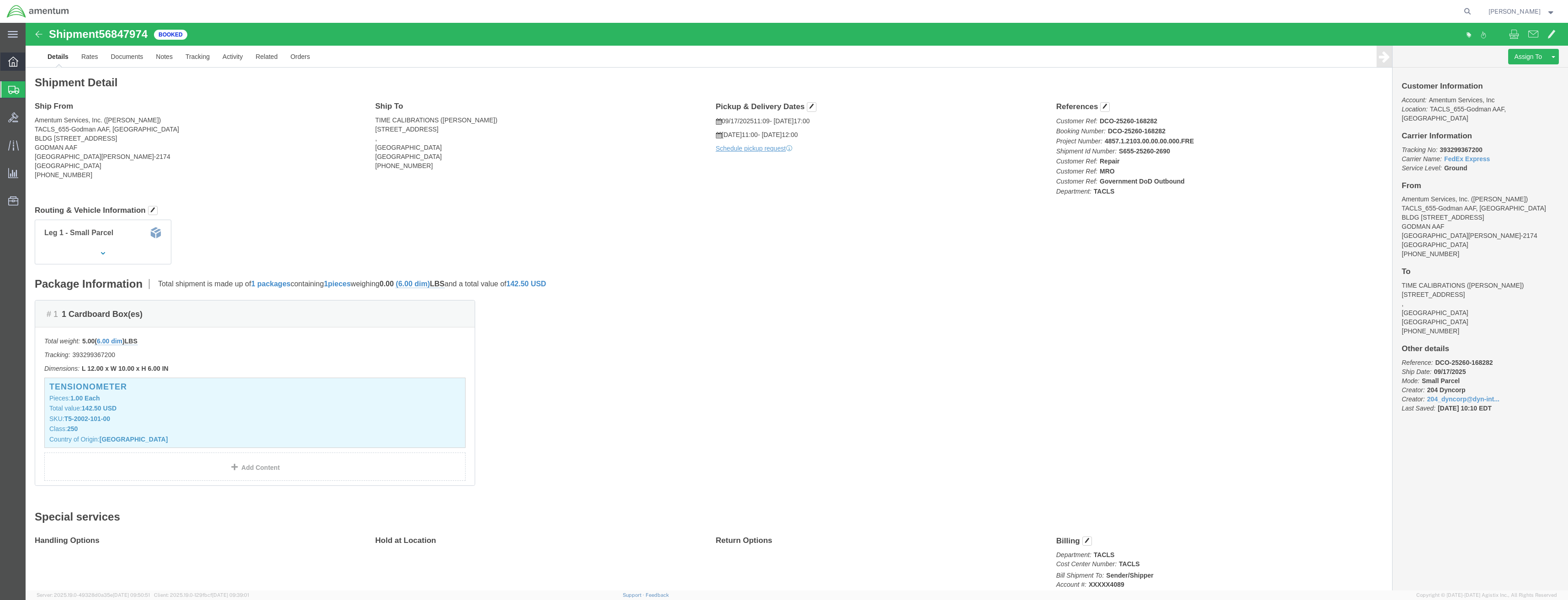
click at [9, 62] on icon at bounding box center [13, 61] width 10 height 10
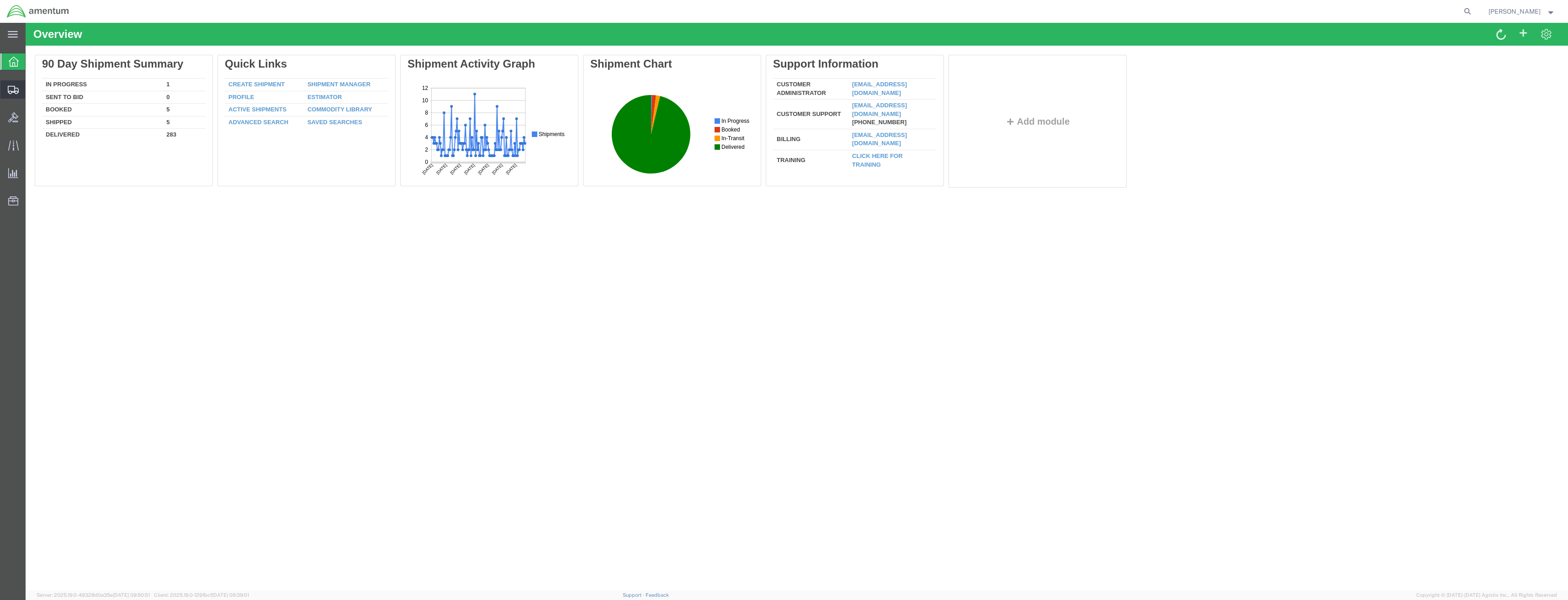
drag, startPoint x: 14, startPoint y: 87, endPoint x: 86, endPoint y: 104, distance: 74.0
click at [14, 87] on icon at bounding box center [13, 90] width 11 height 9
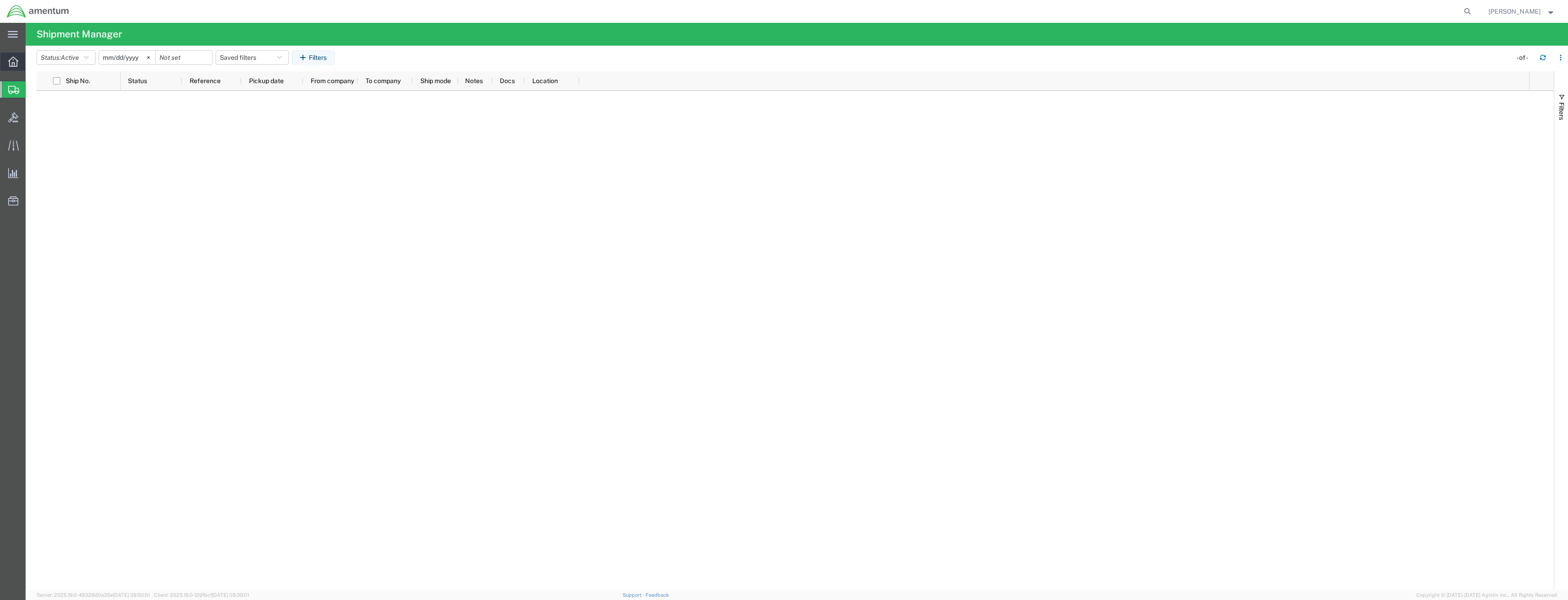
click at [17, 54] on div at bounding box center [13, 61] width 26 height 18
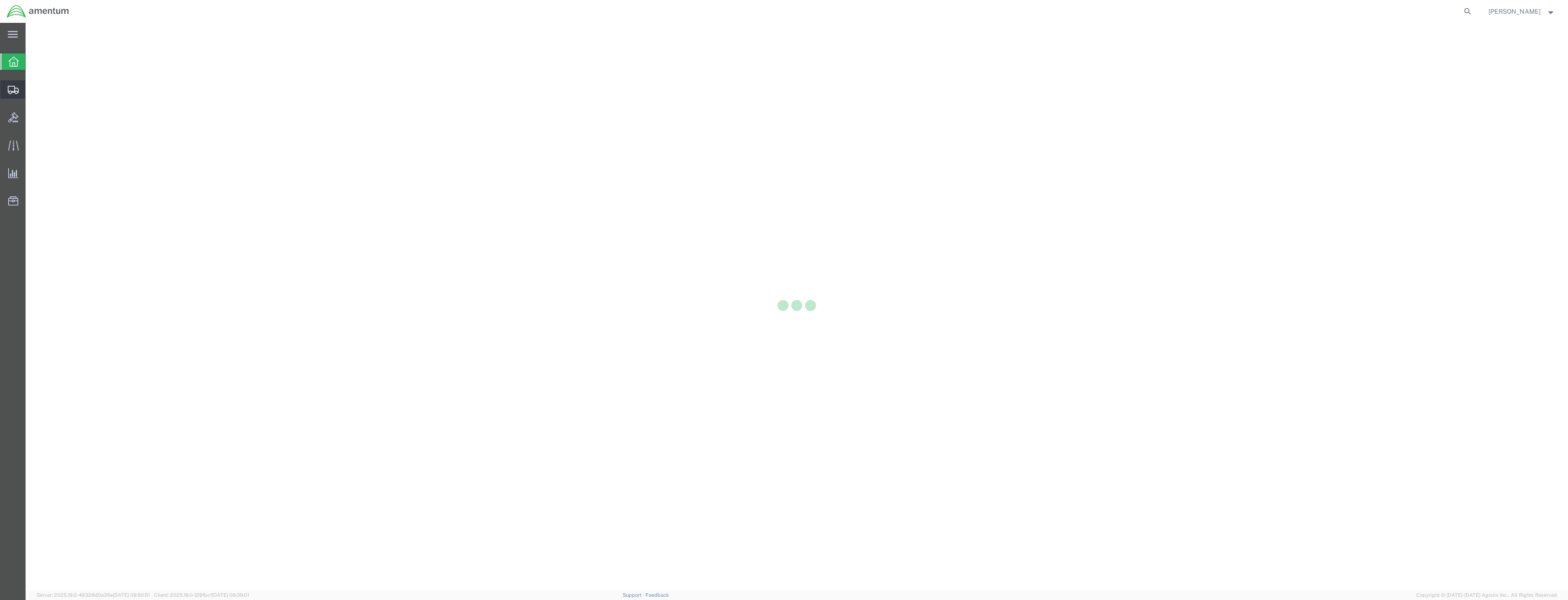
click at [14, 86] on icon at bounding box center [13, 90] width 11 height 9
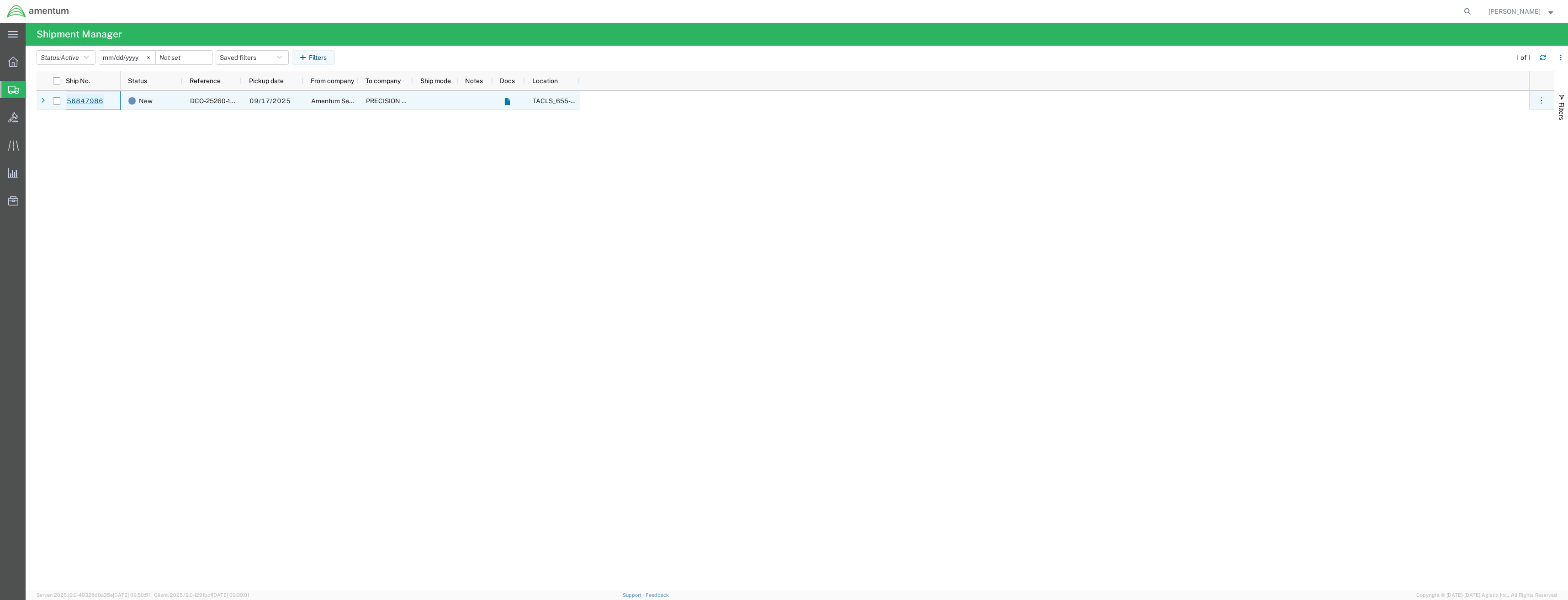
click at [83, 94] on link "56847986" at bounding box center [85, 102] width 38 height 15
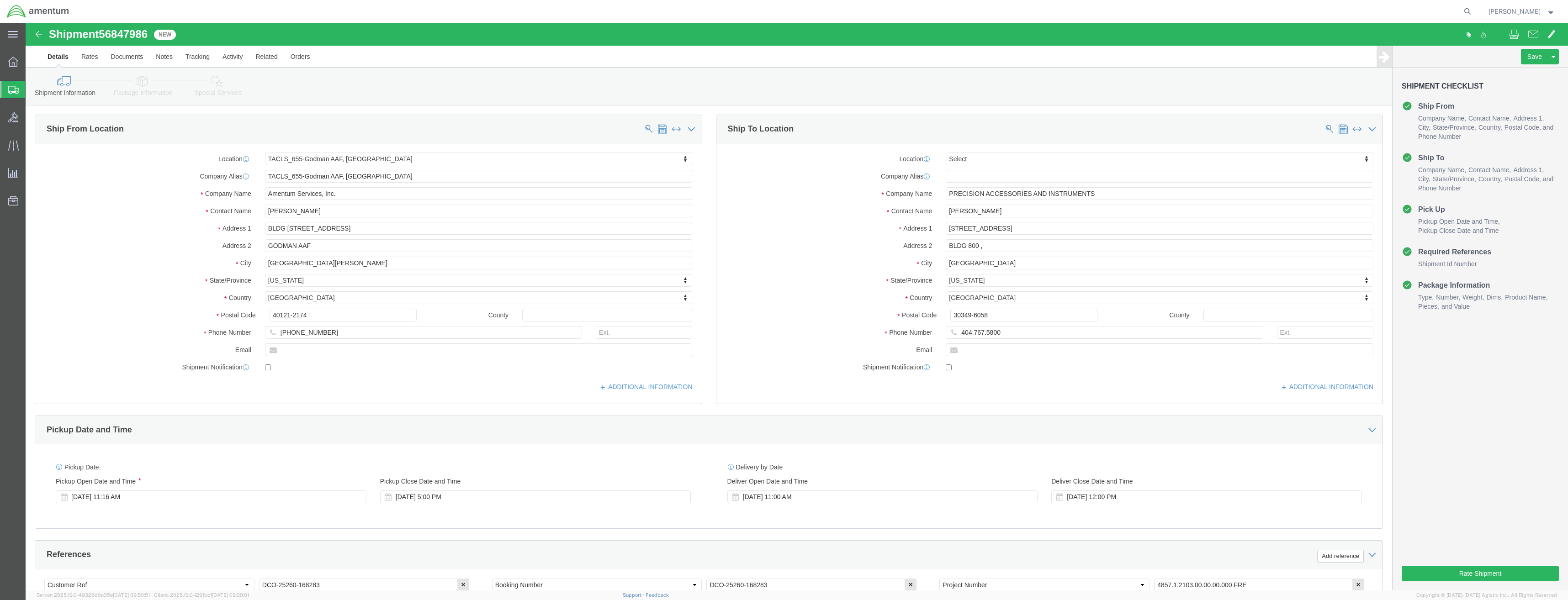
select select "42727"
select select
click button "Rate Shipment"
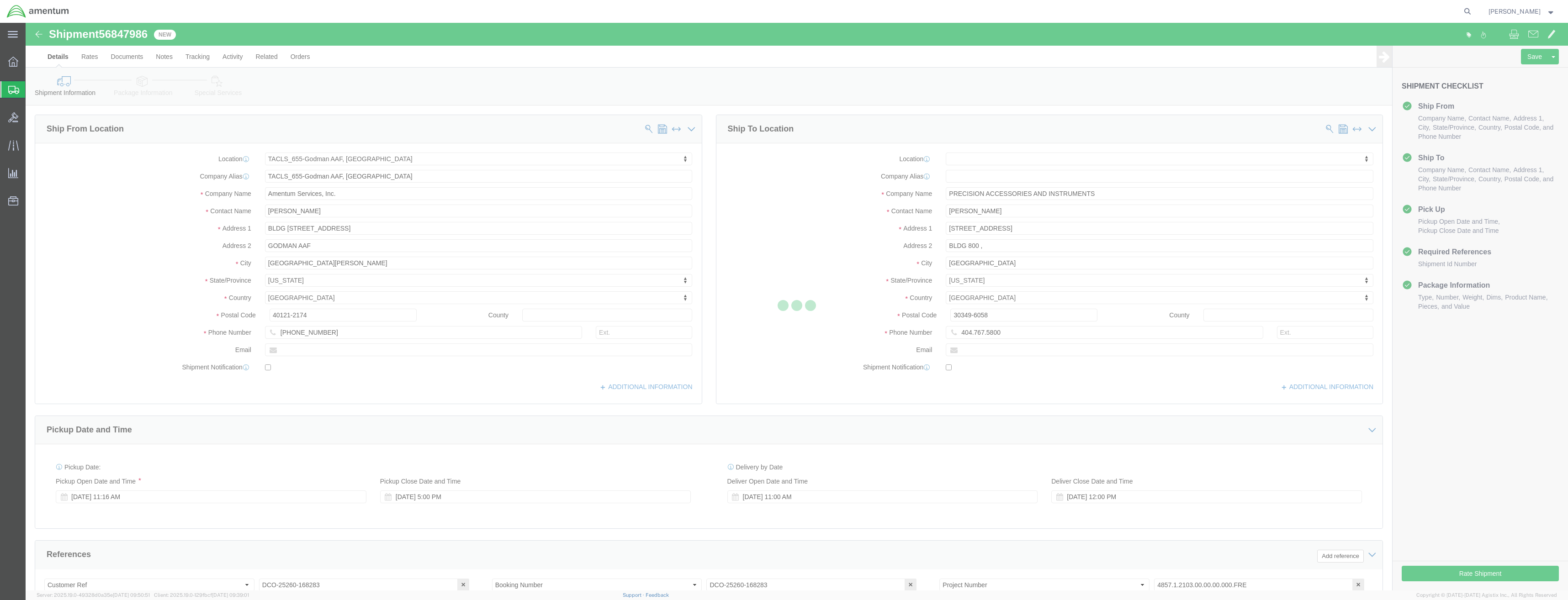
select select "42727"
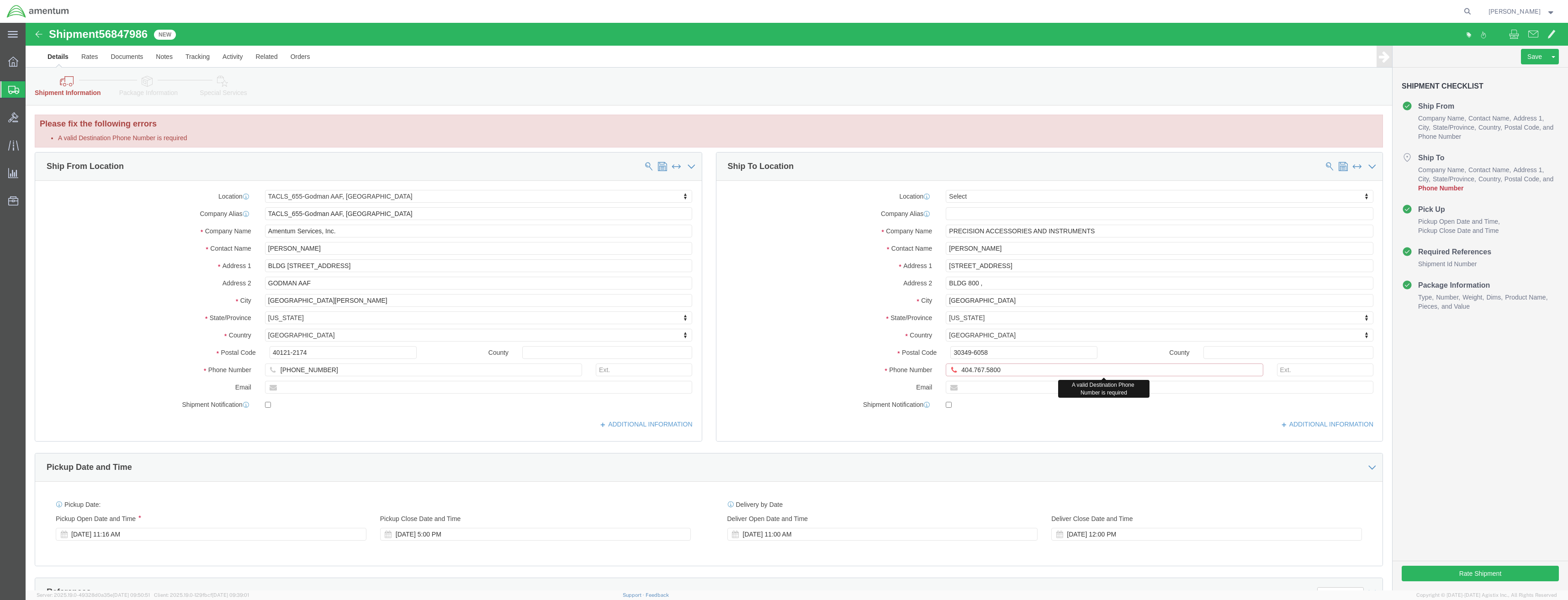
click input "404.767.5800"
click input "404-767.5800"
type input "[PHONE_NUMBER]"
click button "Rate Shipment"
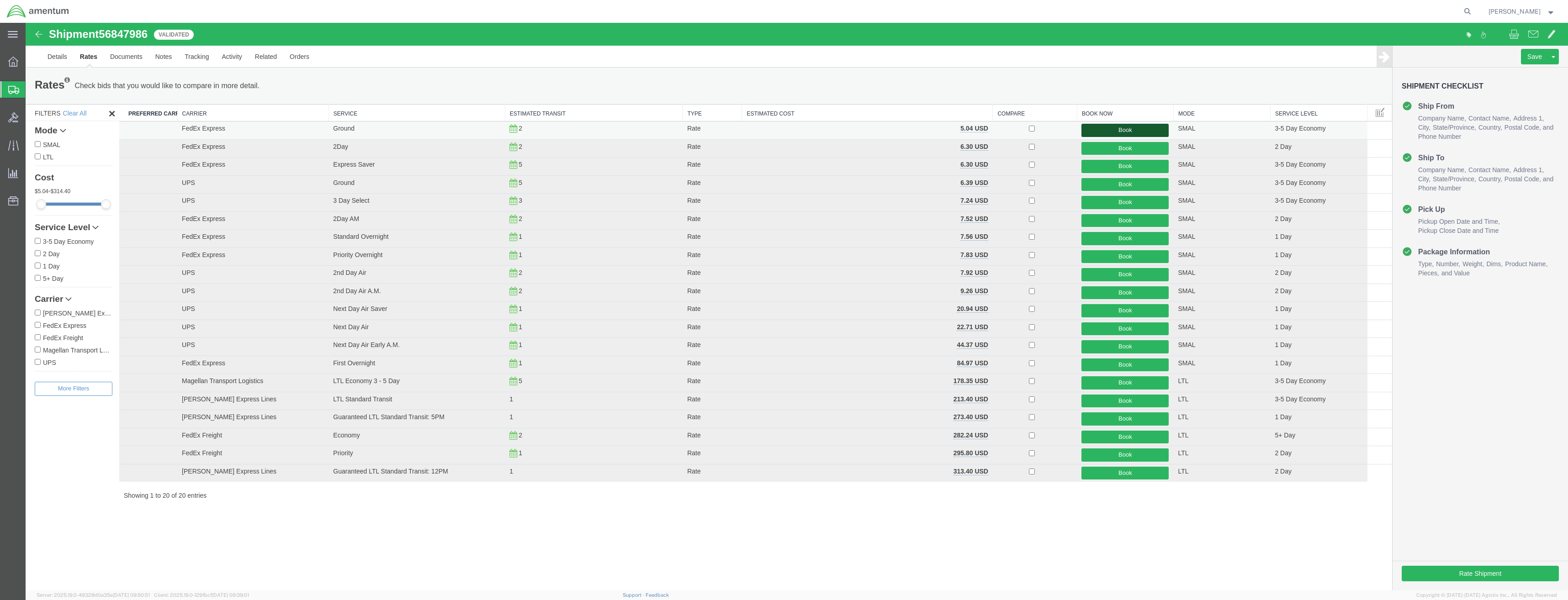
click at [1110, 133] on button "Book" at bounding box center [1125, 130] width 87 height 13
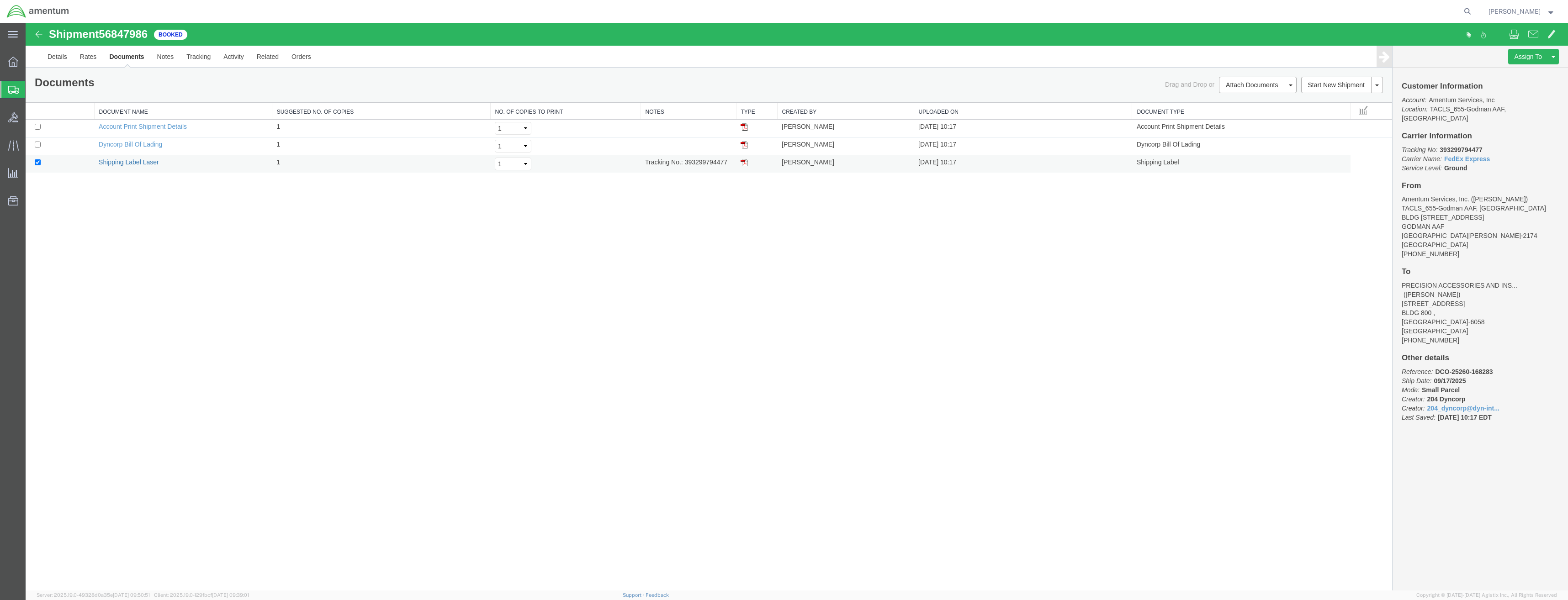
click at [147, 162] on link "Shipping Label Laser" at bounding box center [128, 162] width 60 height 7
drag, startPoint x: 15, startPoint y: 96, endPoint x: 66, endPoint y: 97, distance: 51.0
click at [15, 96] on div at bounding box center [13, 89] width 26 height 16
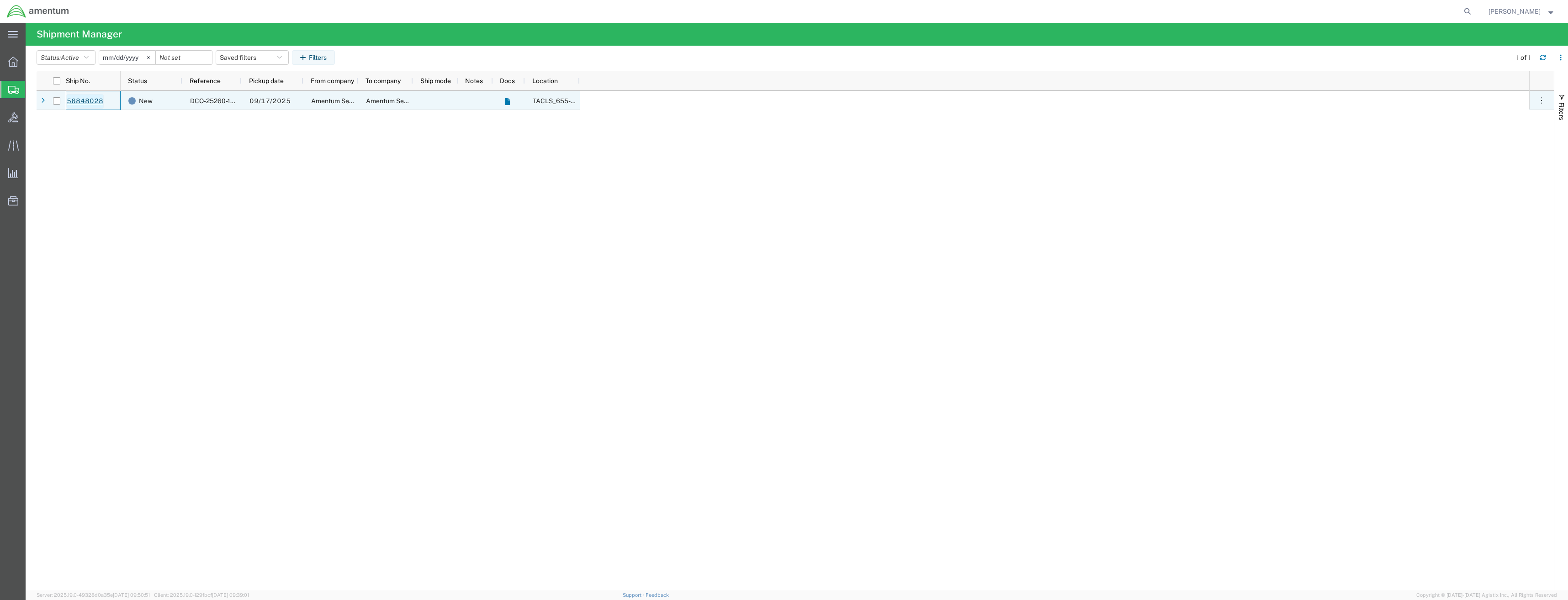
click at [71, 102] on link "56848028" at bounding box center [85, 102] width 38 height 15
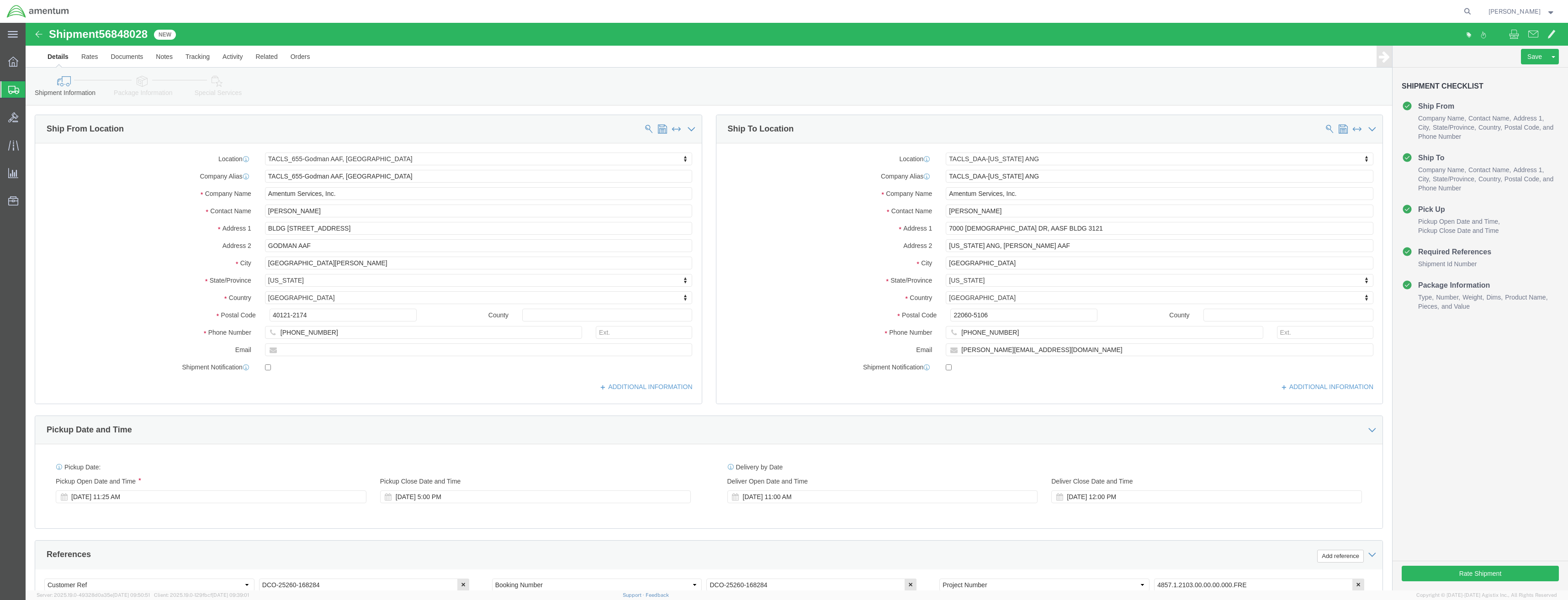
select select "42727"
select select "42744"
click button "Rate Shipment"
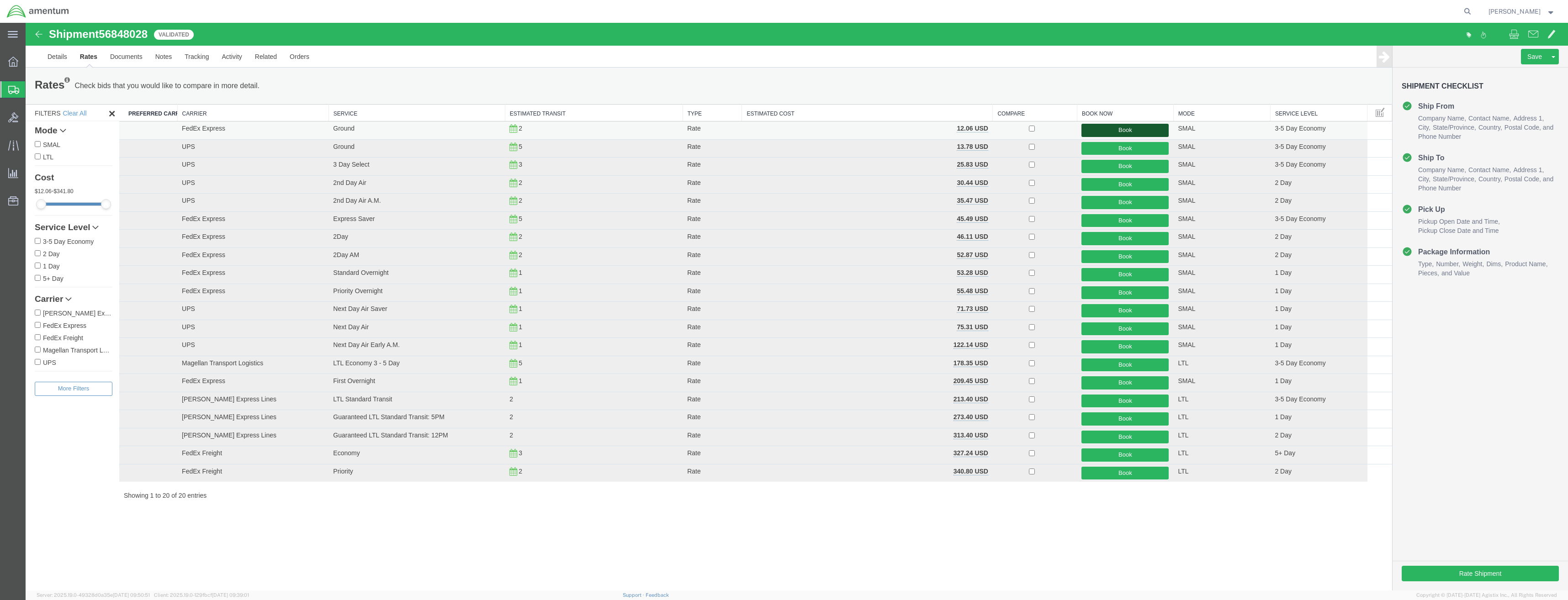
click at [1148, 131] on button "Book" at bounding box center [1125, 130] width 87 height 13
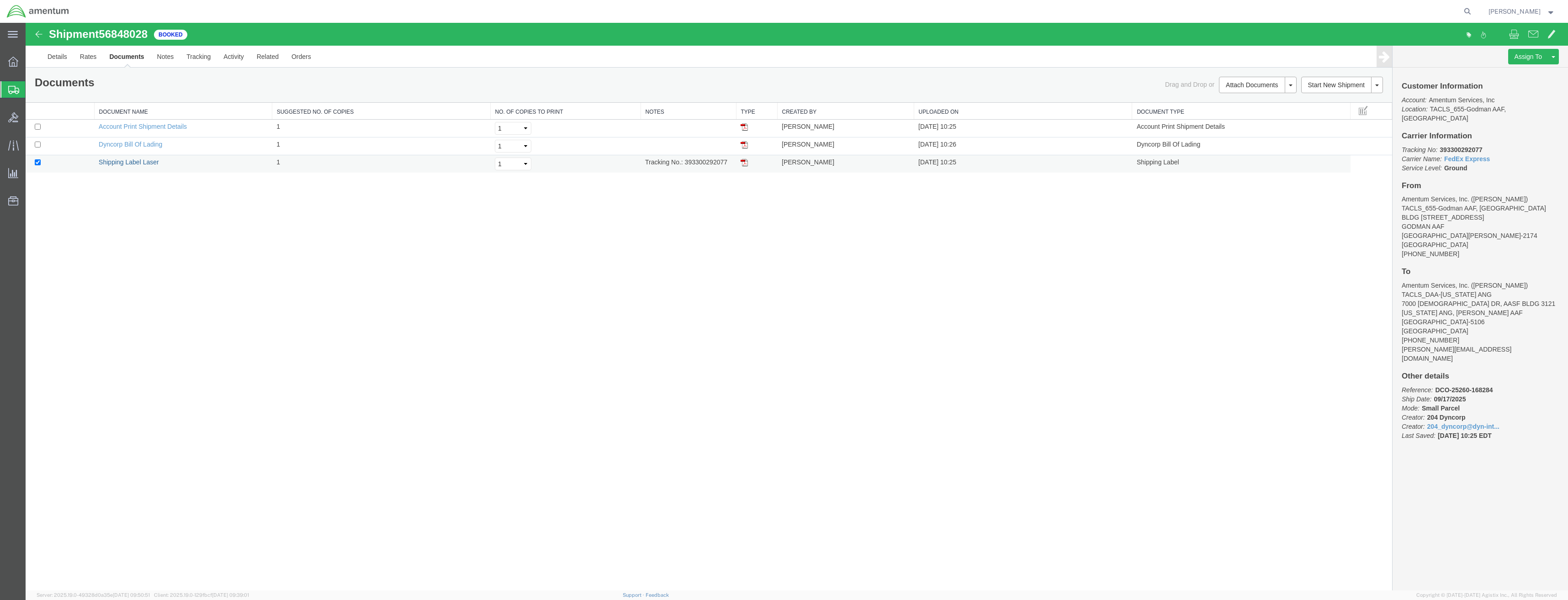
drag, startPoint x: 129, startPoint y: 164, endPoint x: 292, endPoint y: 157, distance: 163.2
click at [129, 164] on link "Shipping Label Laser" at bounding box center [128, 162] width 60 height 7
